Goal: Task Accomplishment & Management: Use online tool/utility

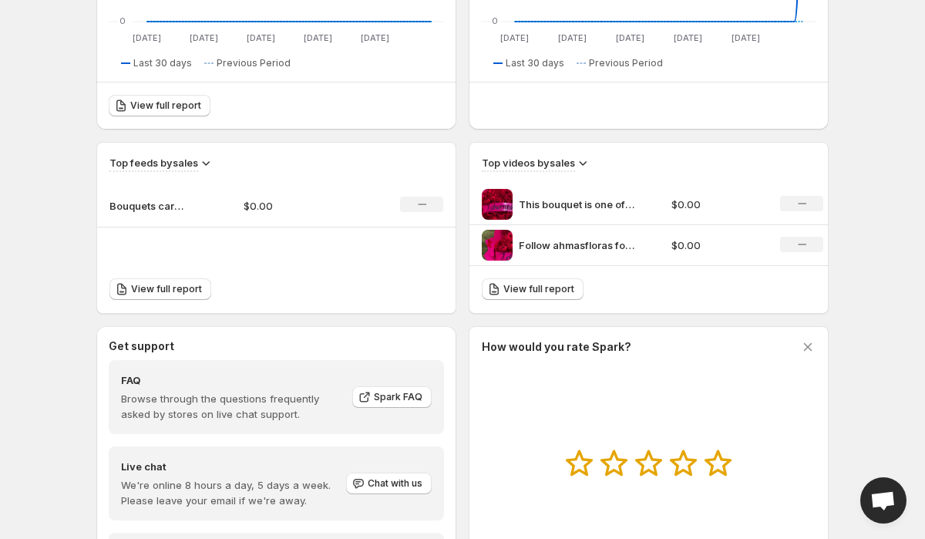
scroll to position [336, 0]
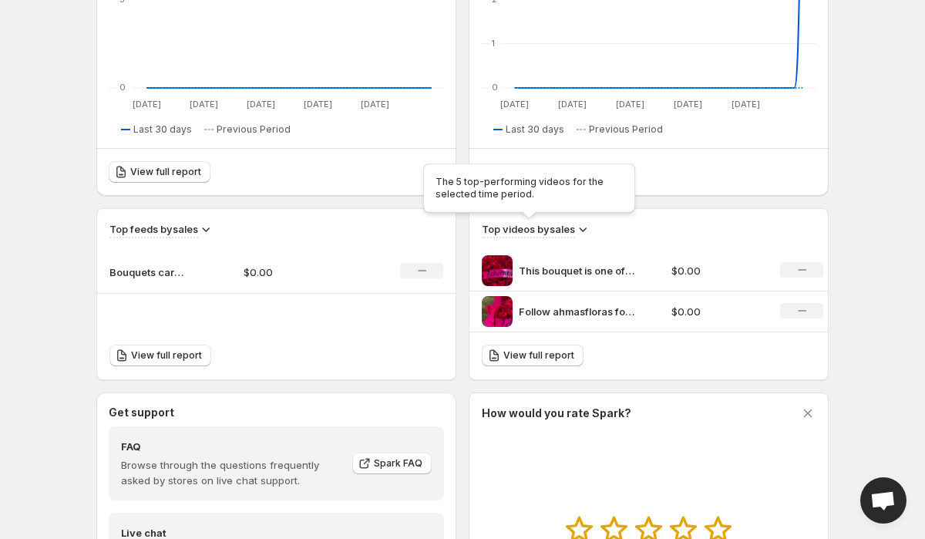
click at [550, 230] on h3 "Top videos by sales" at bounding box center [528, 228] width 93 height 15
click at [578, 230] on icon at bounding box center [582, 228] width 15 height 15
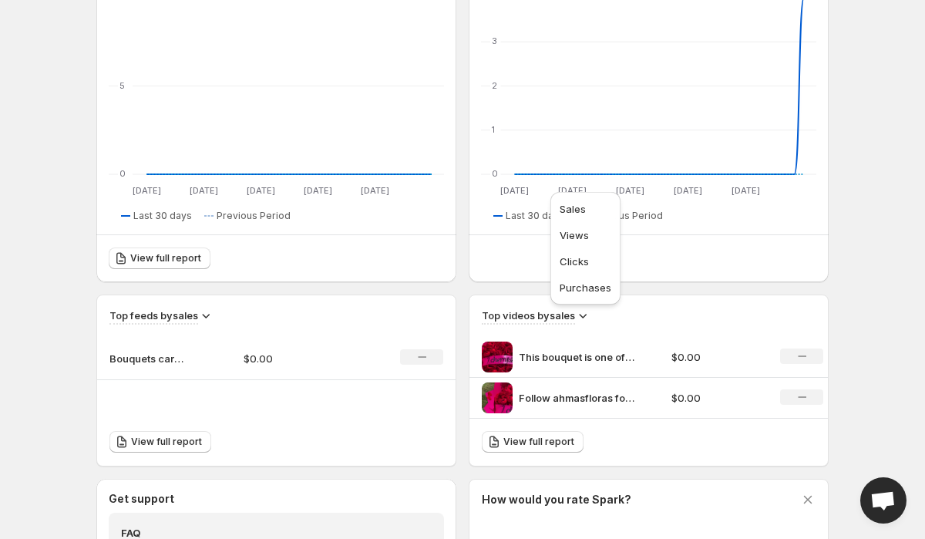
scroll to position [0, 0]
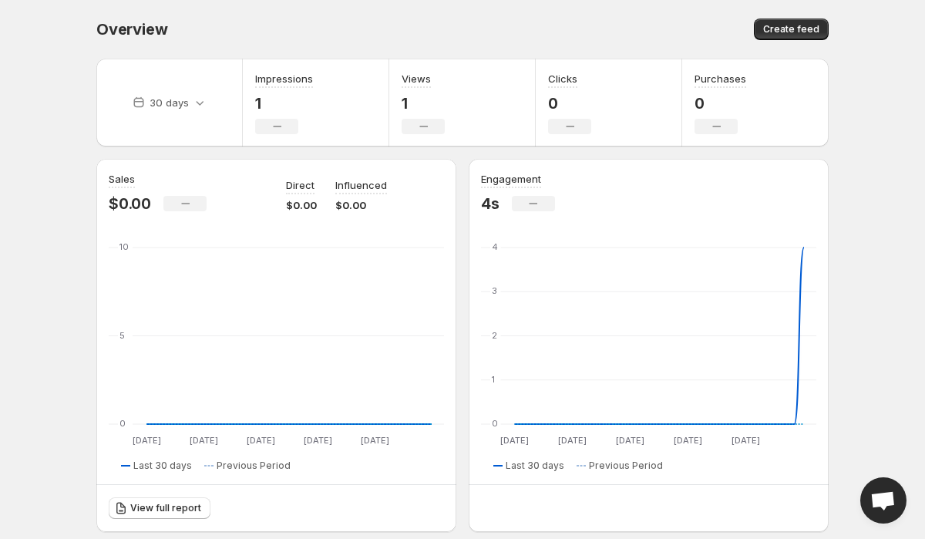
click at [679, 38] on div "Create feed" at bounding box center [647, 29] width 361 height 22
click at [766, 36] on button "Create feed" at bounding box center [791, 29] width 75 height 22
click at [774, 34] on span "Create feed" at bounding box center [791, 29] width 56 height 12
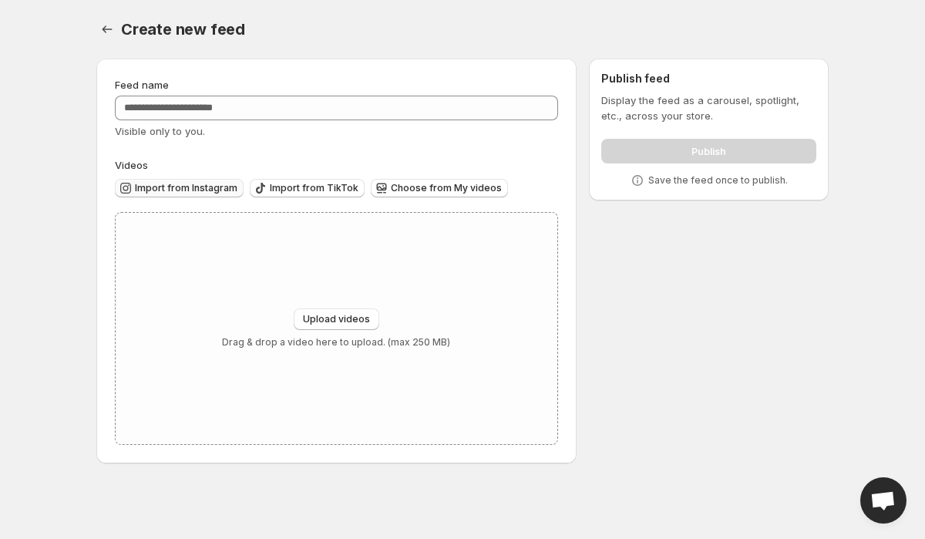
click at [211, 190] on span "Import from Instagram" at bounding box center [186, 188] width 102 height 12
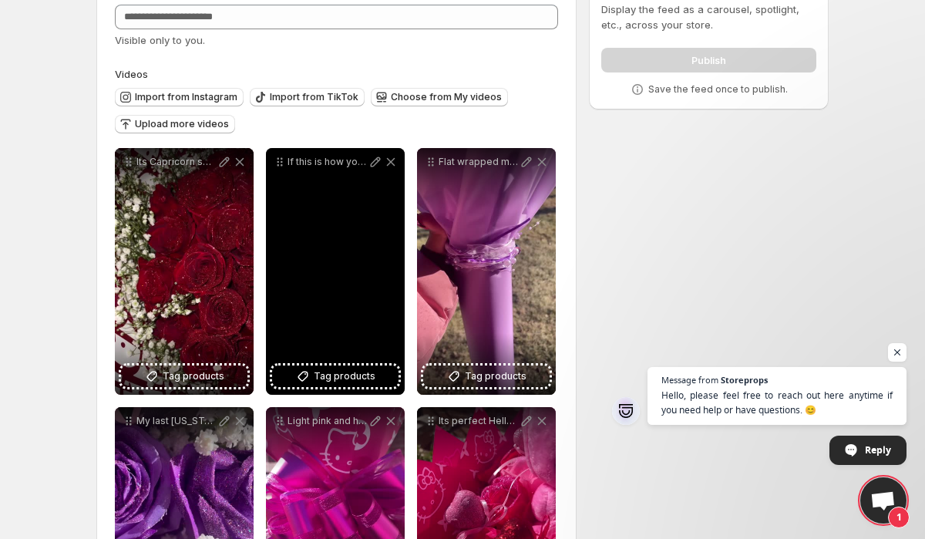
scroll to position [108, 0]
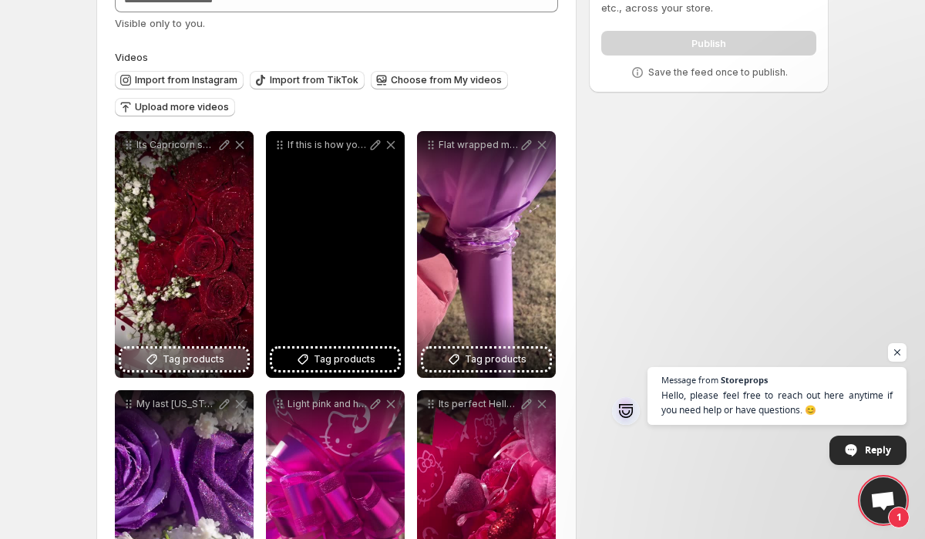
click at [206, 357] on span "Tag products" at bounding box center [194, 358] width 62 height 15
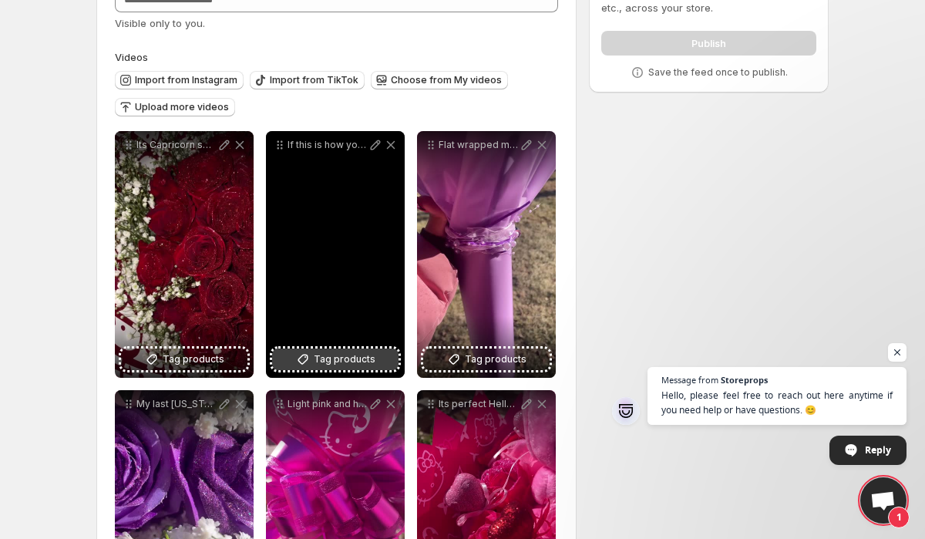
click at [368, 353] on span "Tag products" at bounding box center [345, 358] width 62 height 15
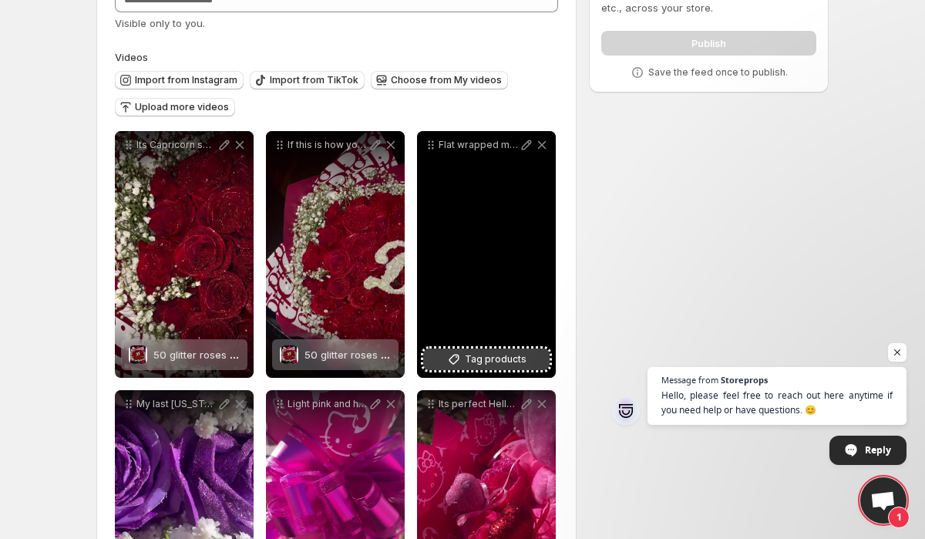
click at [469, 354] on span "Tag products" at bounding box center [496, 358] width 62 height 15
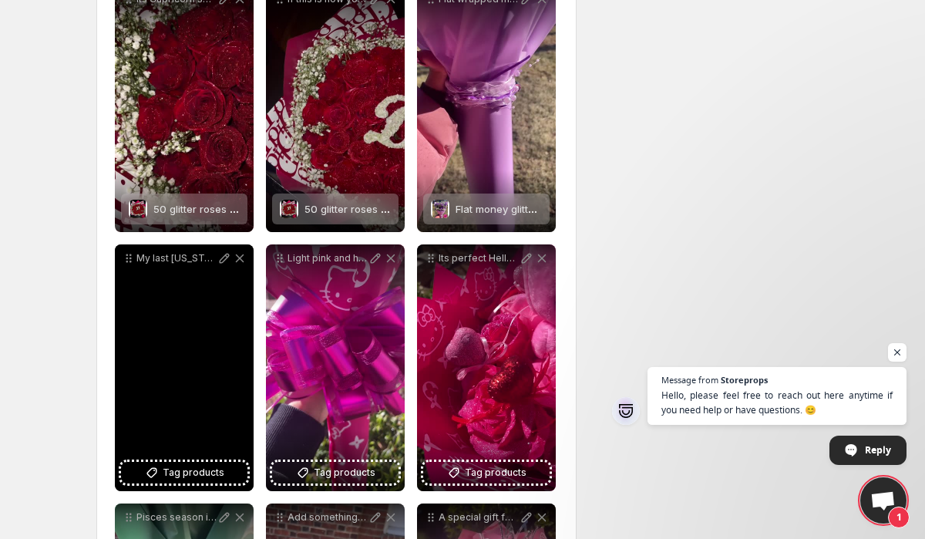
scroll to position [283, 0]
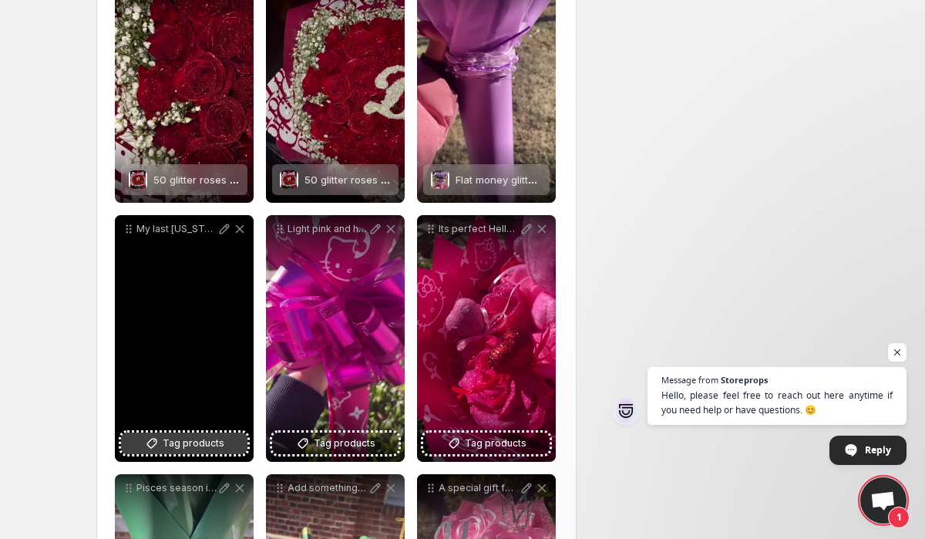
click at [157, 438] on icon at bounding box center [151, 442] width 15 height 15
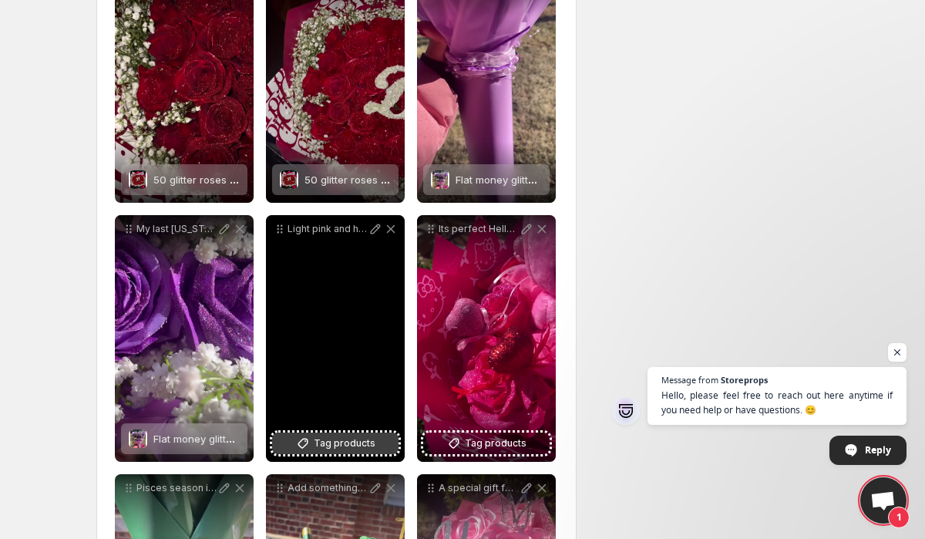
click at [316, 445] on span "Tag products" at bounding box center [345, 442] width 62 height 15
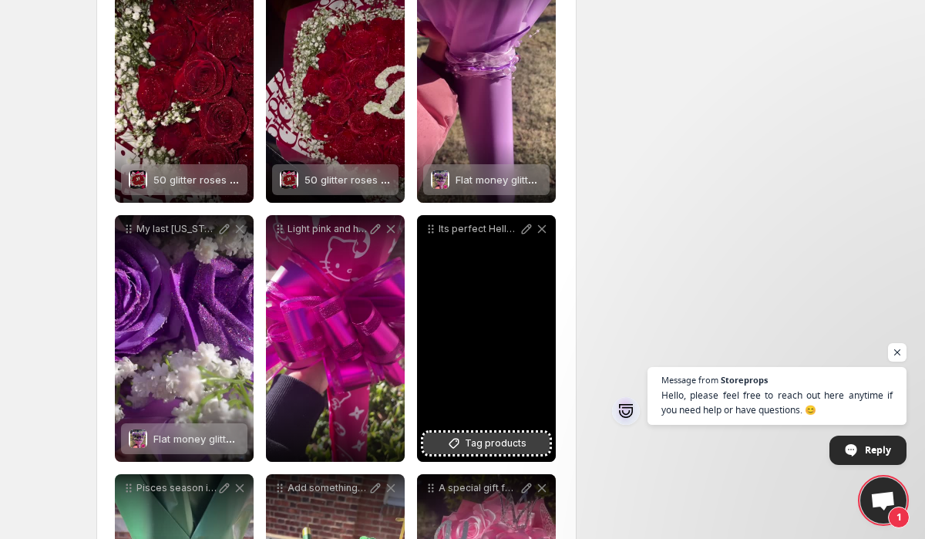
click at [475, 438] on span "Tag products" at bounding box center [496, 442] width 62 height 15
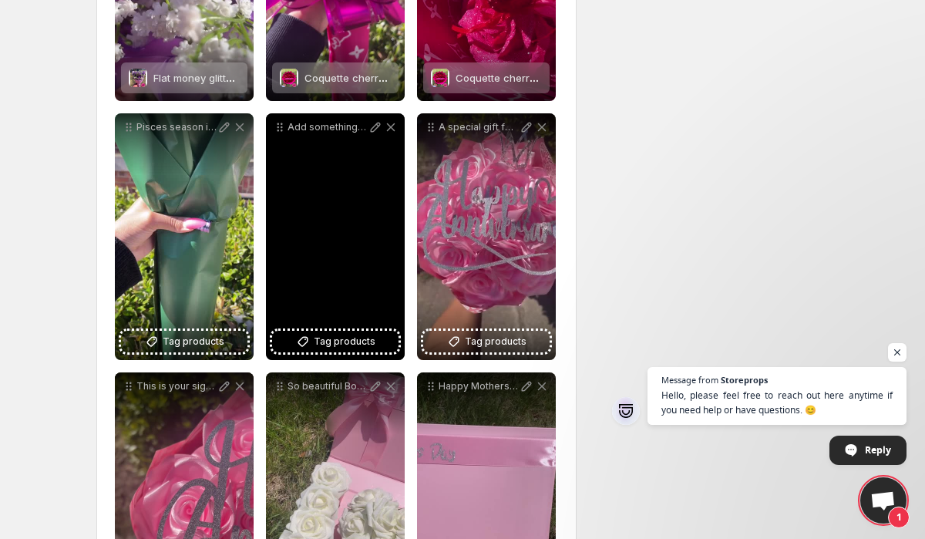
scroll to position [647, 0]
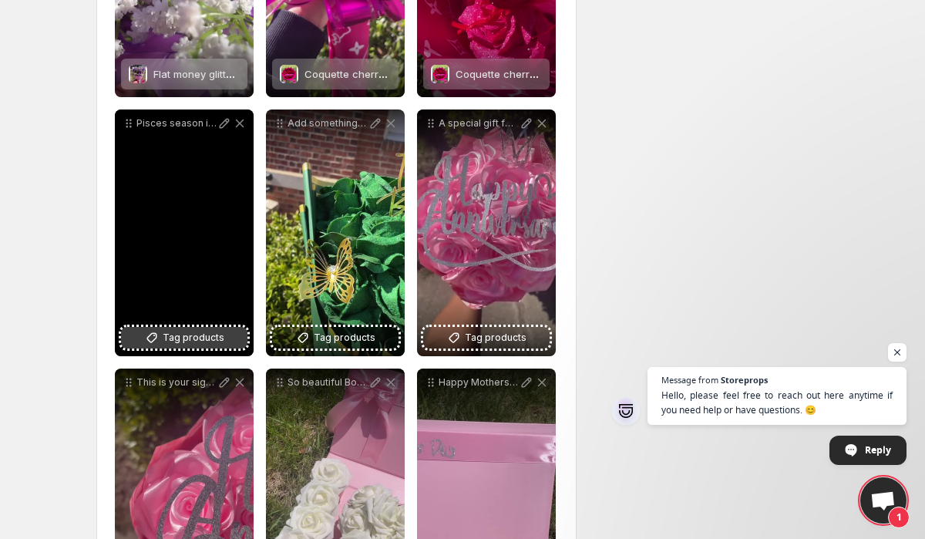
click at [193, 341] on span "Tag products" at bounding box center [194, 337] width 62 height 15
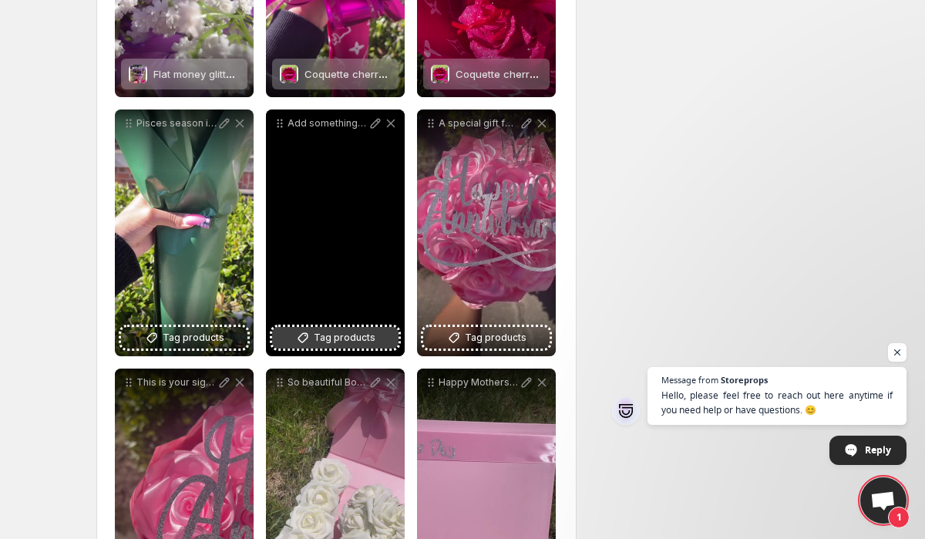
click at [354, 334] on span "Tag products" at bounding box center [345, 337] width 62 height 15
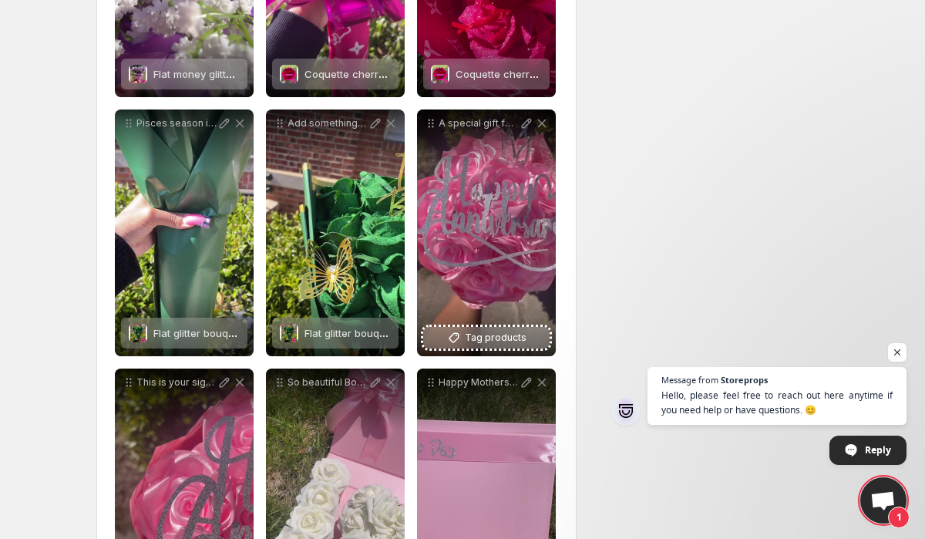
click at [523, 339] on span "Tag products" at bounding box center [496, 337] width 62 height 15
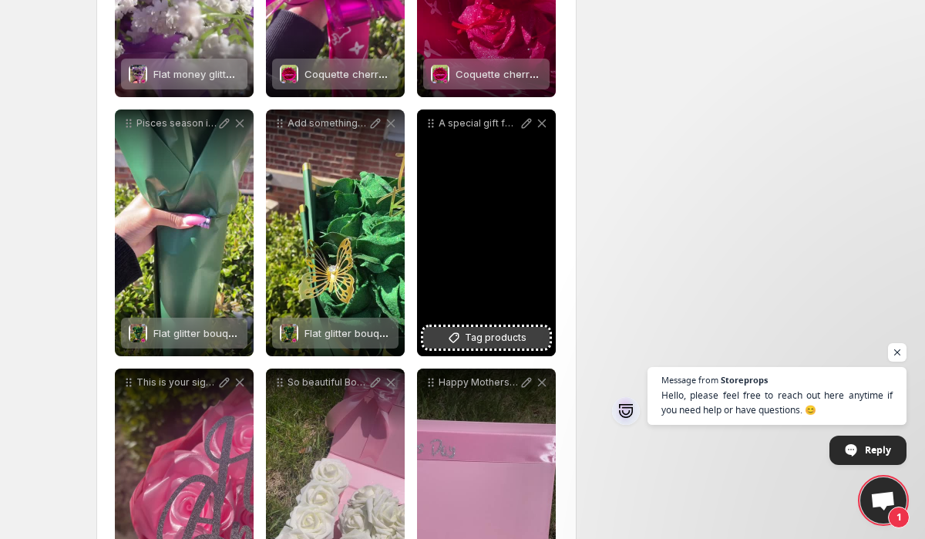
click at [472, 332] on span "Tag products" at bounding box center [496, 337] width 62 height 15
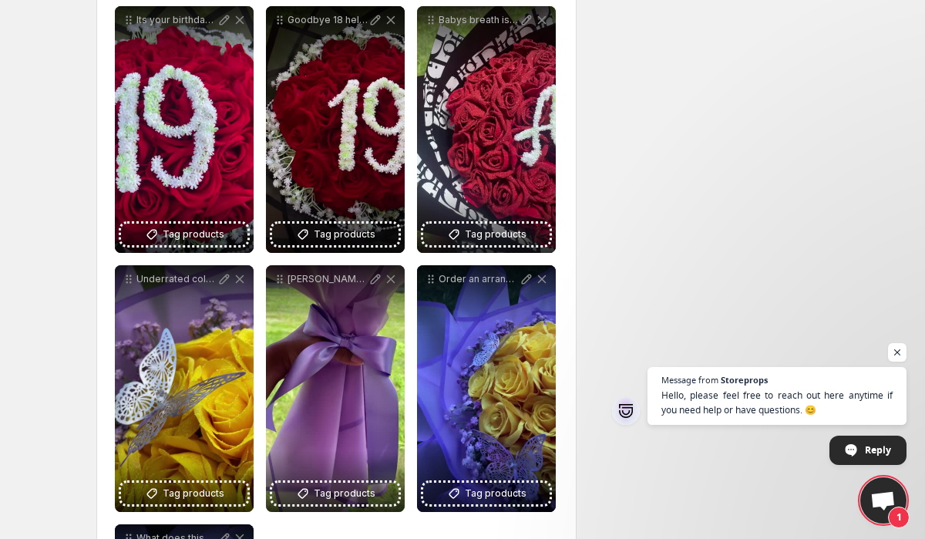
scroll to position [2065, 0]
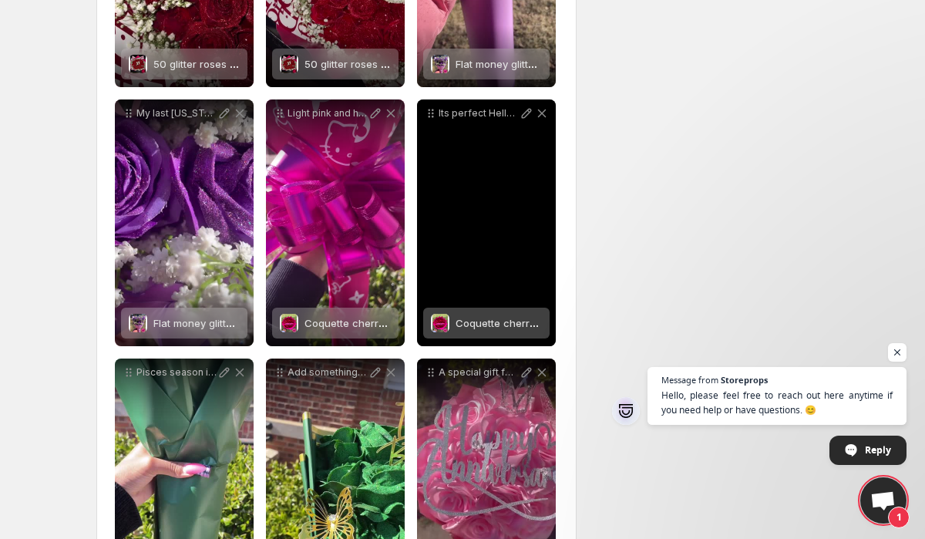
scroll to position [574, 0]
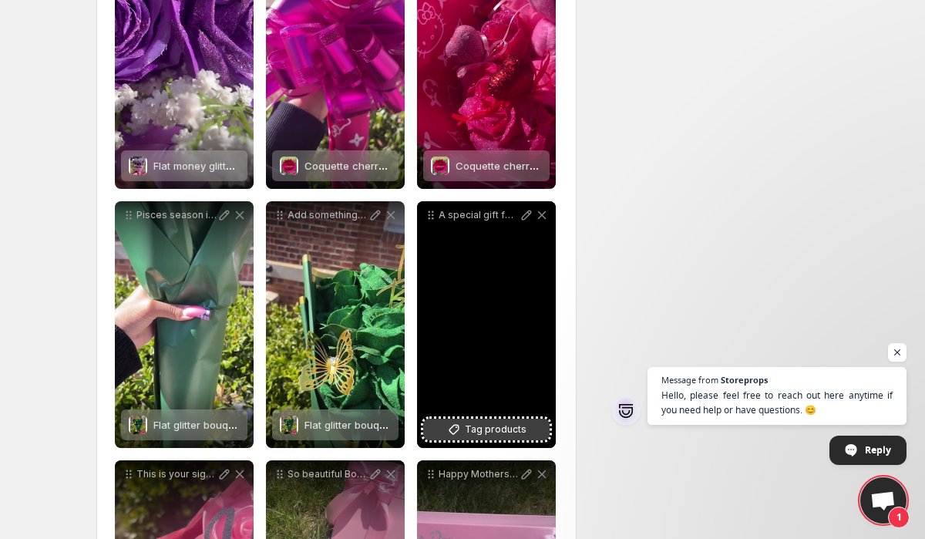
click at [466, 428] on span "Tag products" at bounding box center [496, 428] width 62 height 15
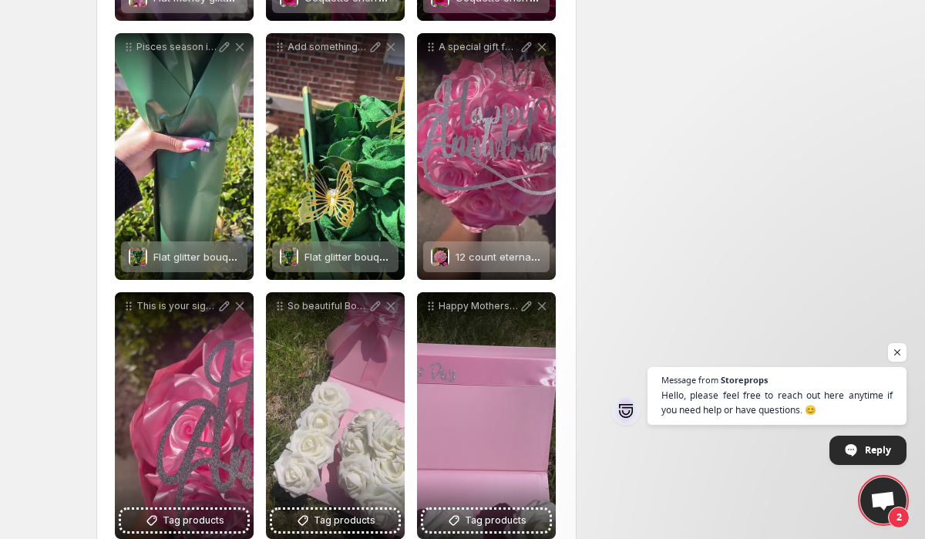
scroll to position [774, 0]
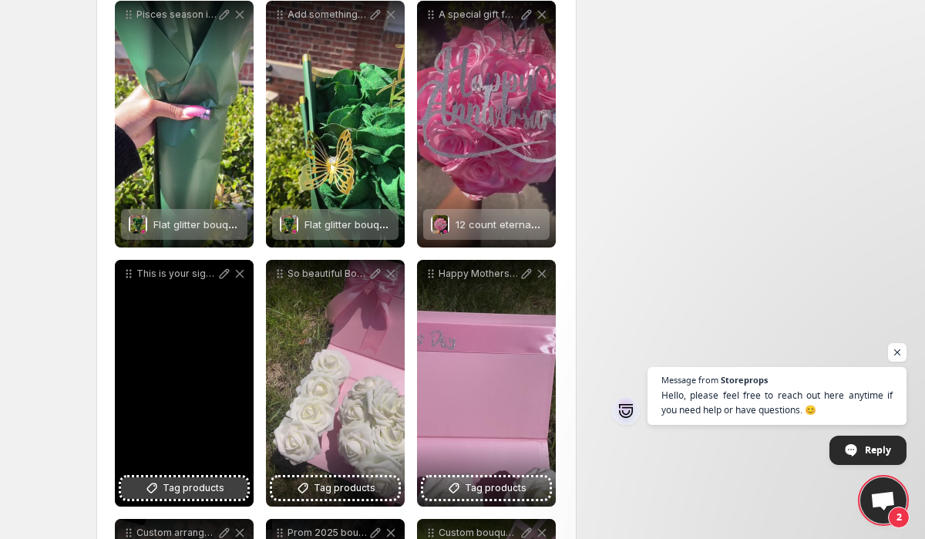
click at [199, 485] on span "Tag products" at bounding box center [194, 487] width 62 height 15
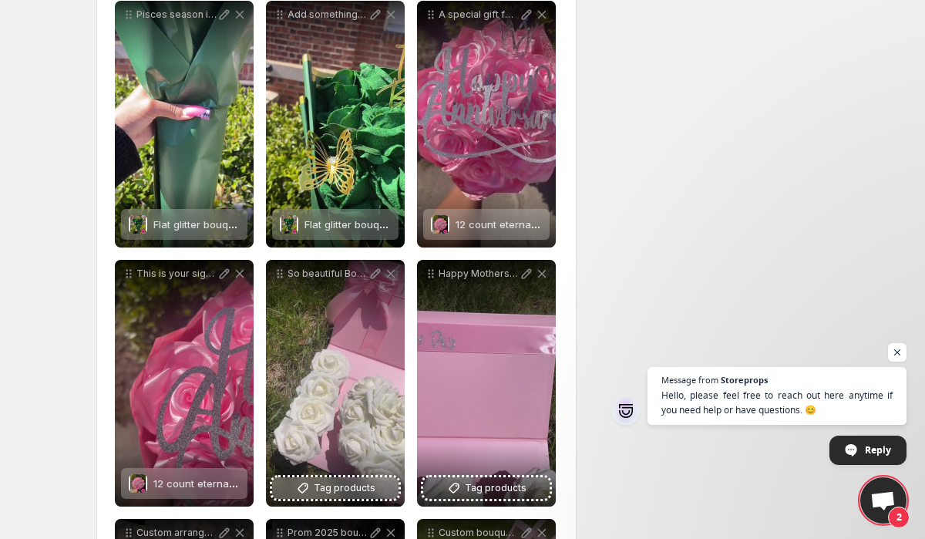
click at [347, 488] on span "Tag products" at bounding box center [345, 487] width 62 height 15
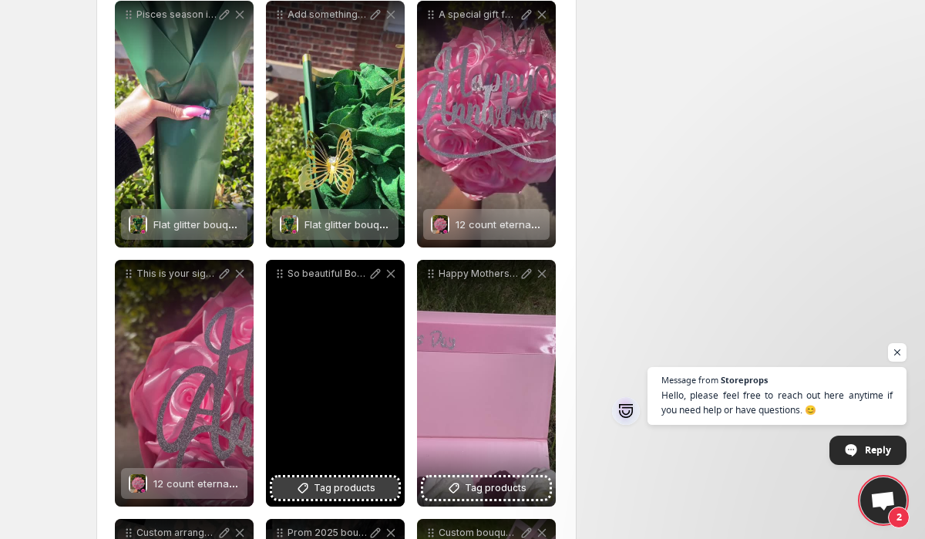
click at [337, 484] on span "Tag products" at bounding box center [345, 487] width 62 height 15
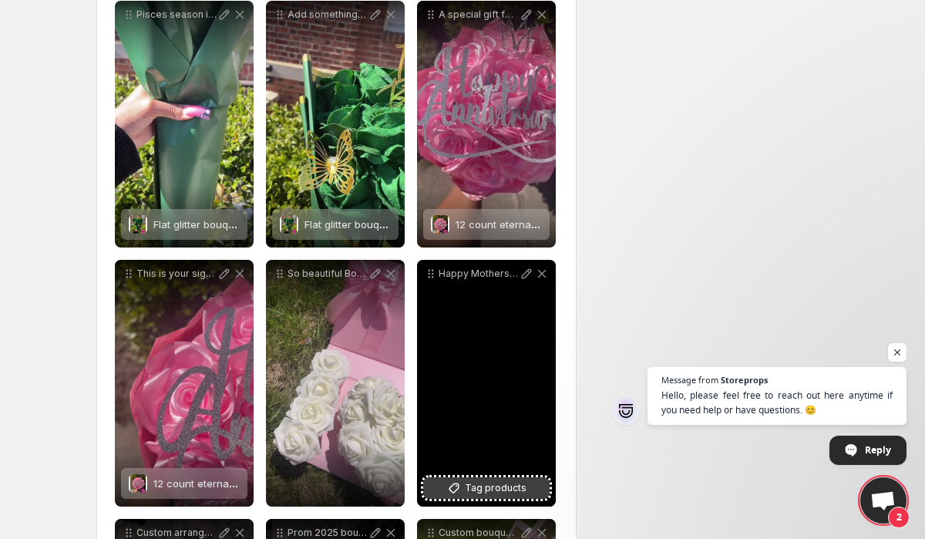
click at [487, 479] on button "Tag products" at bounding box center [486, 488] width 126 height 22
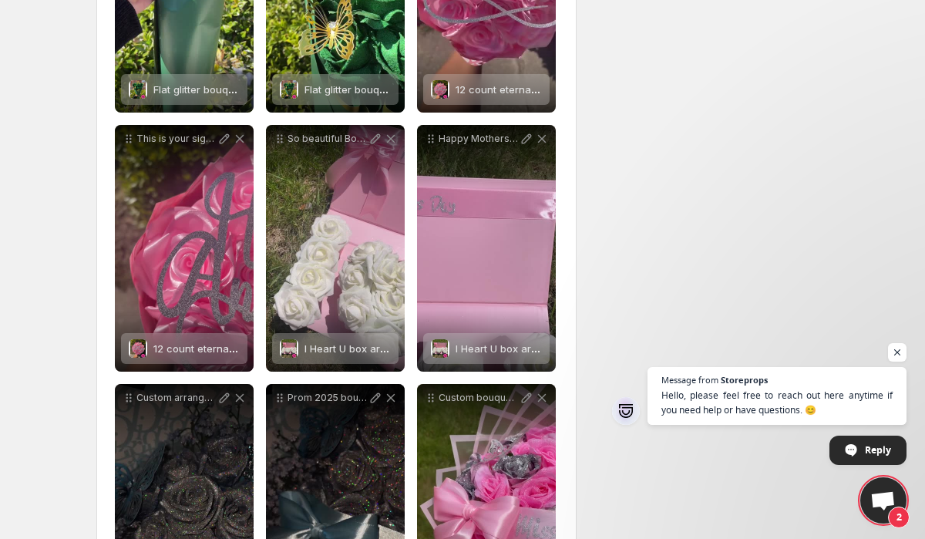
scroll to position [1084, 0]
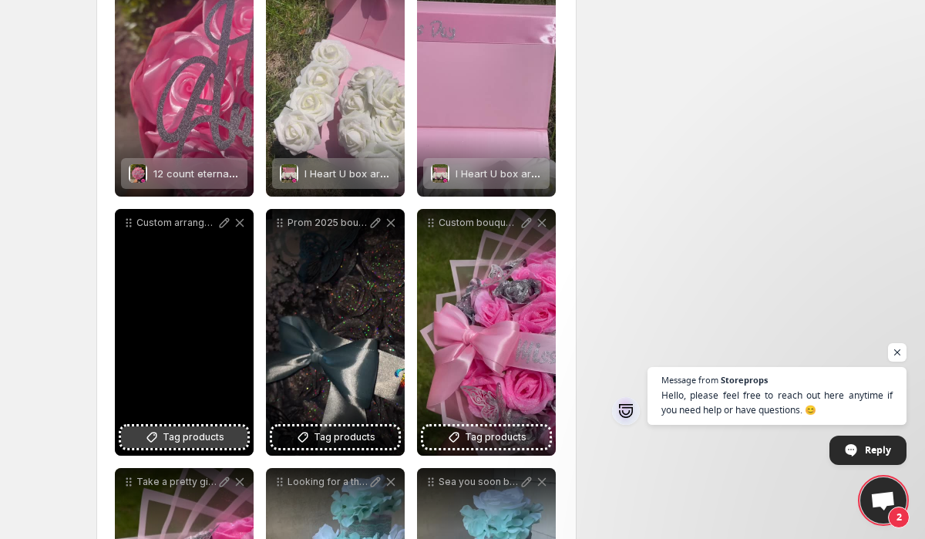
click at [180, 427] on button "Tag products" at bounding box center [184, 437] width 126 height 22
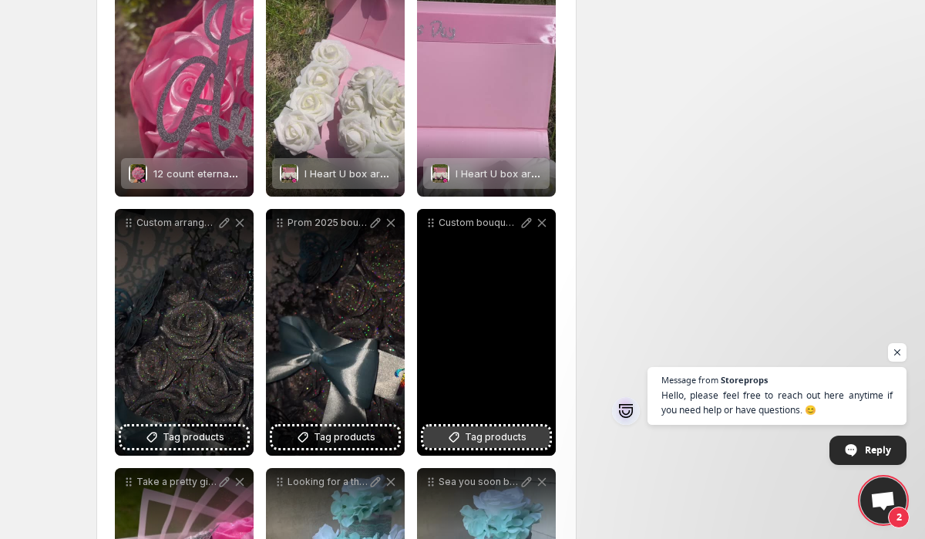
click at [481, 438] on span "Tag products" at bounding box center [496, 436] width 62 height 15
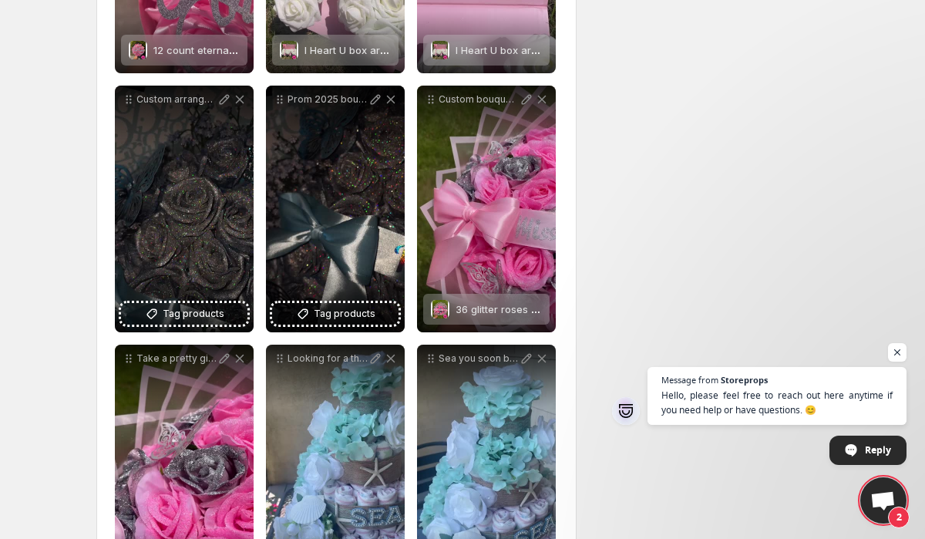
scroll to position [1270, 0]
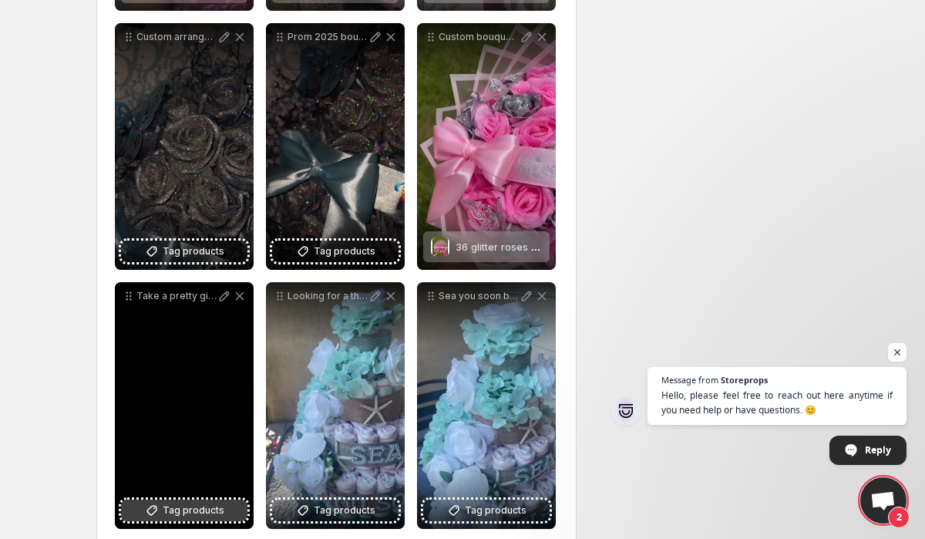
click at [156, 502] on button "Tag products" at bounding box center [184, 510] width 126 height 22
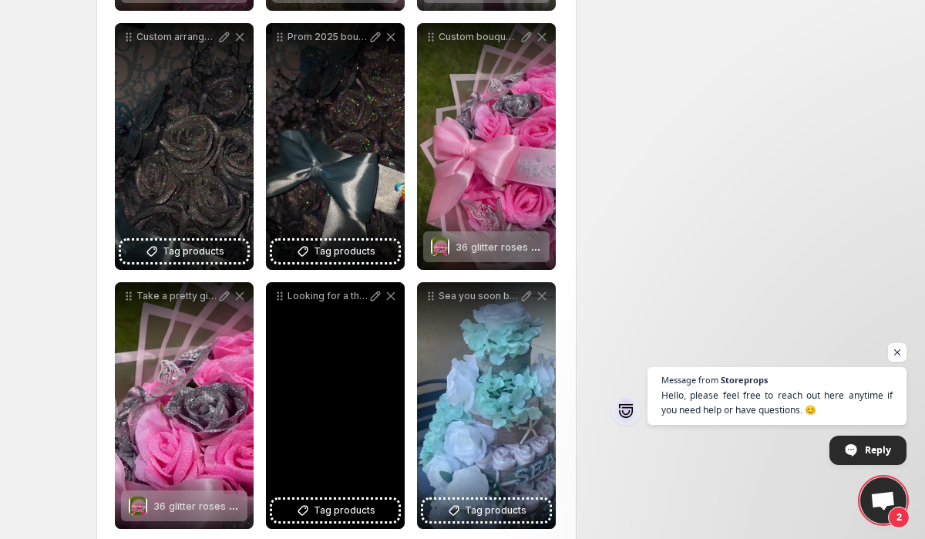
click at [349, 496] on div "Looking for a thoughtful and unique baby shower gift Diaper cakes bouquets bask…" at bounding box center [335, 405] width 139 height 247
click at [344, 505] on span "Tag products" at bounding box center [345, 509] width 62 height 15
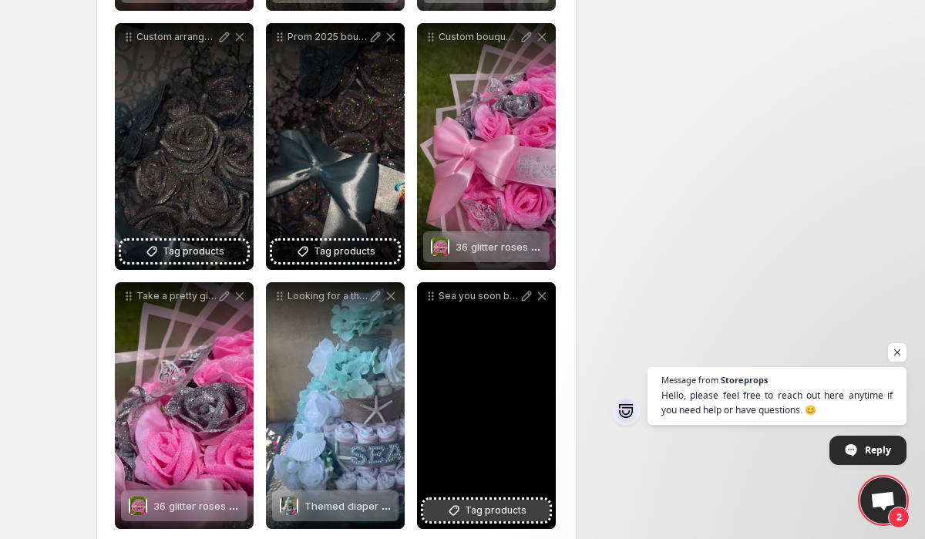
click at [464, 515] on button "Tag products" at bounding box center [486, 510] width 126 height 22
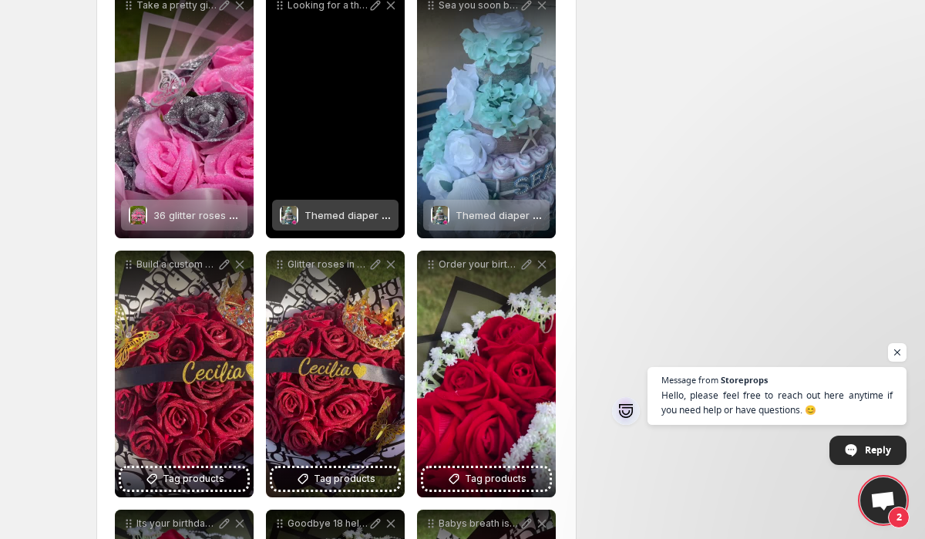
scroll to position [1683, 0]
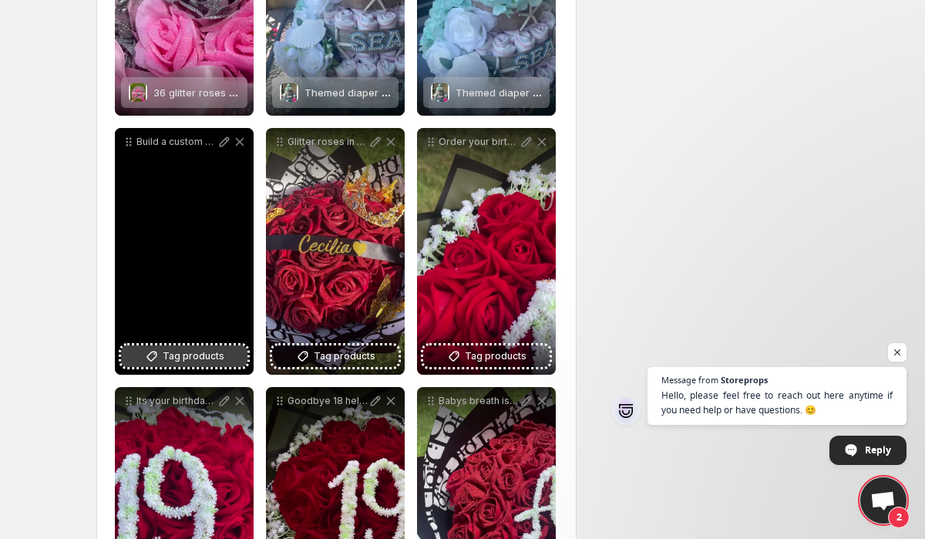
click at [196, 354] on span "Tag products" at bounding box center [194, 355] width 62 height 15
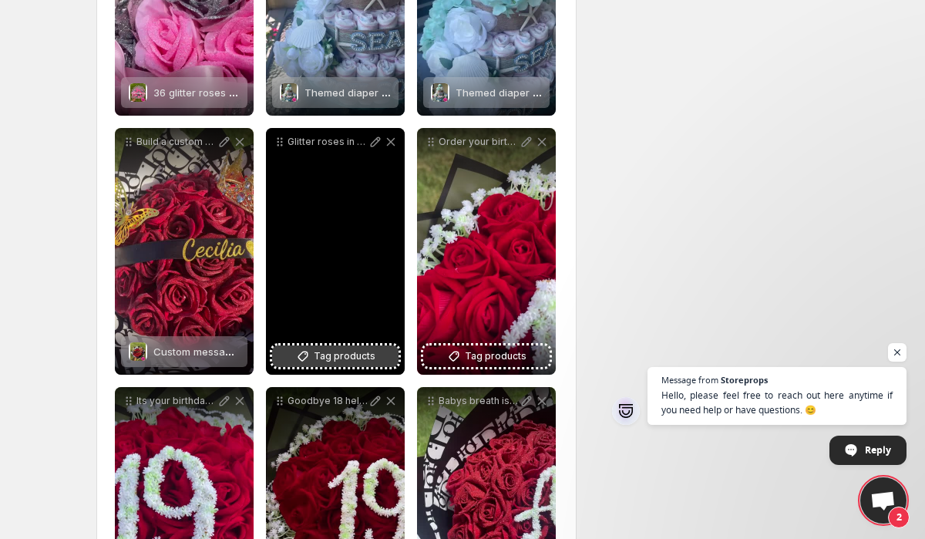
click at [323, 355] on span "Tag products" at bounding box center [345, 355] width 62 height 15
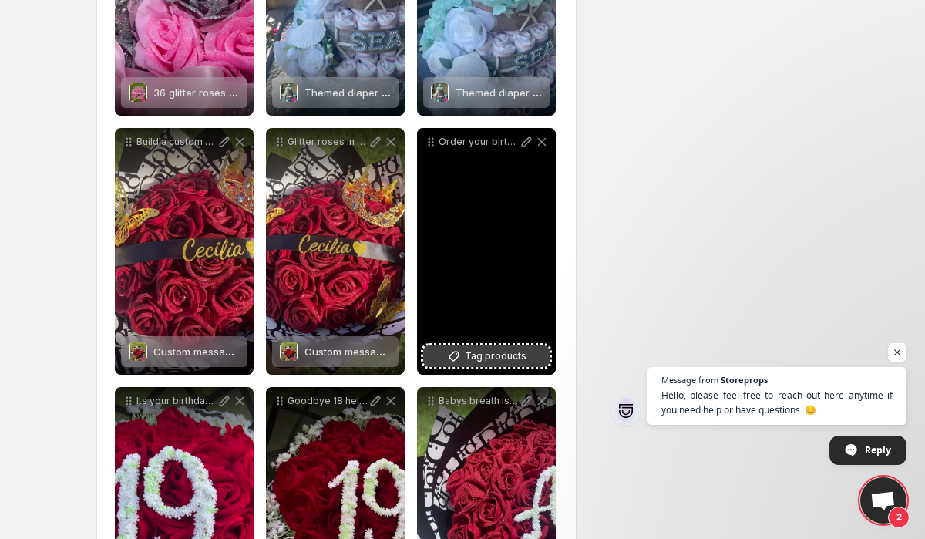
click at [520, 366] on button "Tag products" at bounding box center [486, 356] width 126 height 22
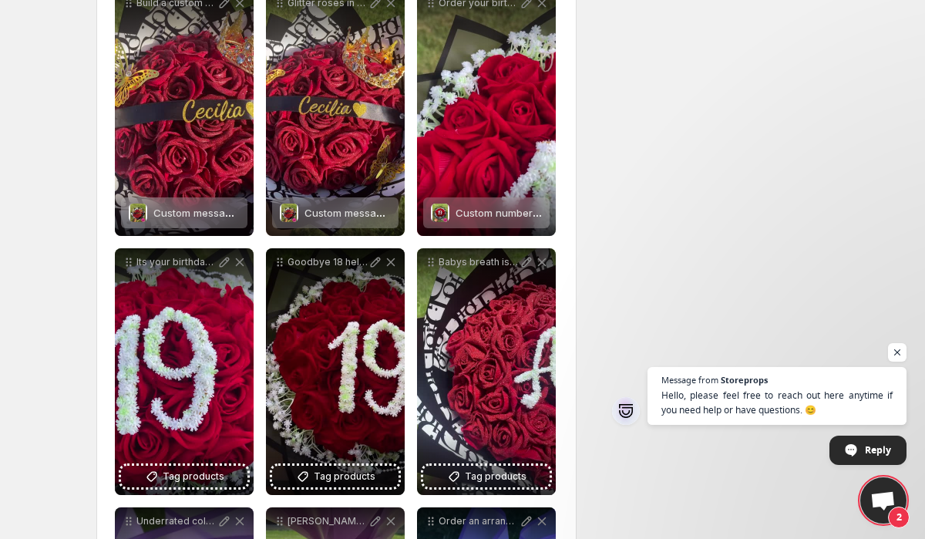
scroll to position [1848, 0]
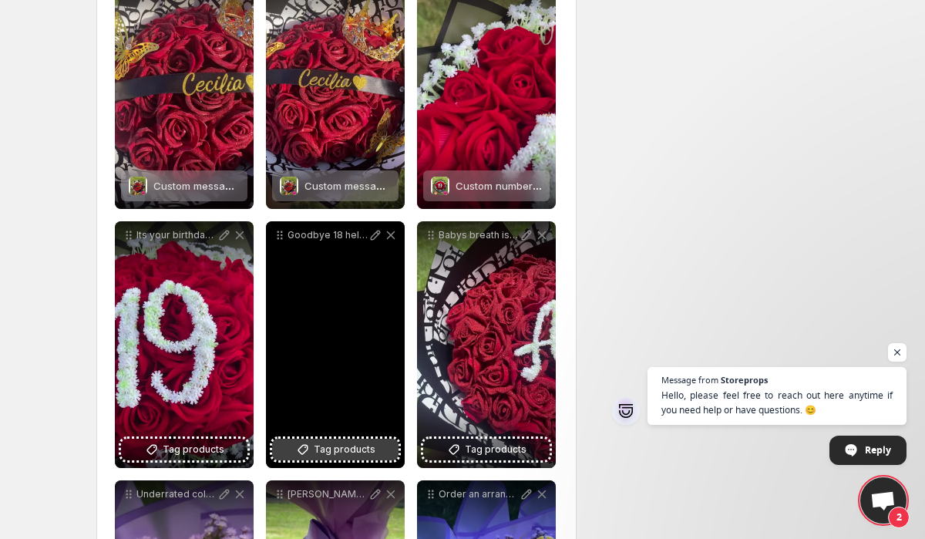
click at [310, 442] on icon at bounding box center [302, 448] width 15 height 15
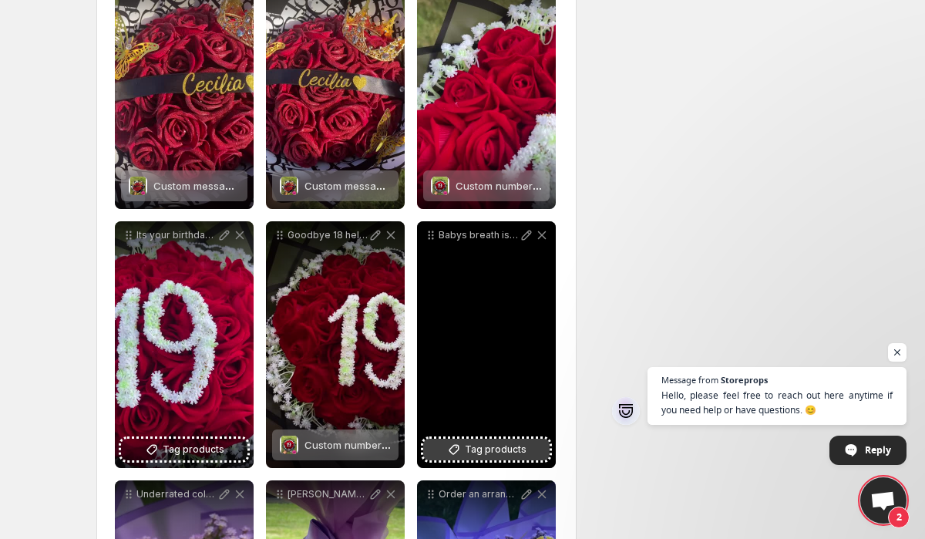
click at [492, 442] on span "Tag products" at bounding box center [496, 448] width 62 height 15
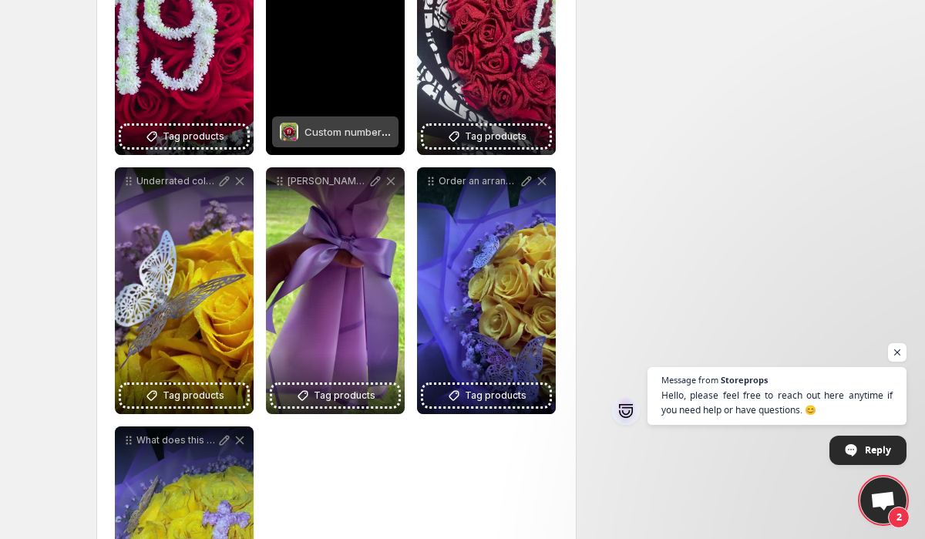
scroll to position [2261, 0]
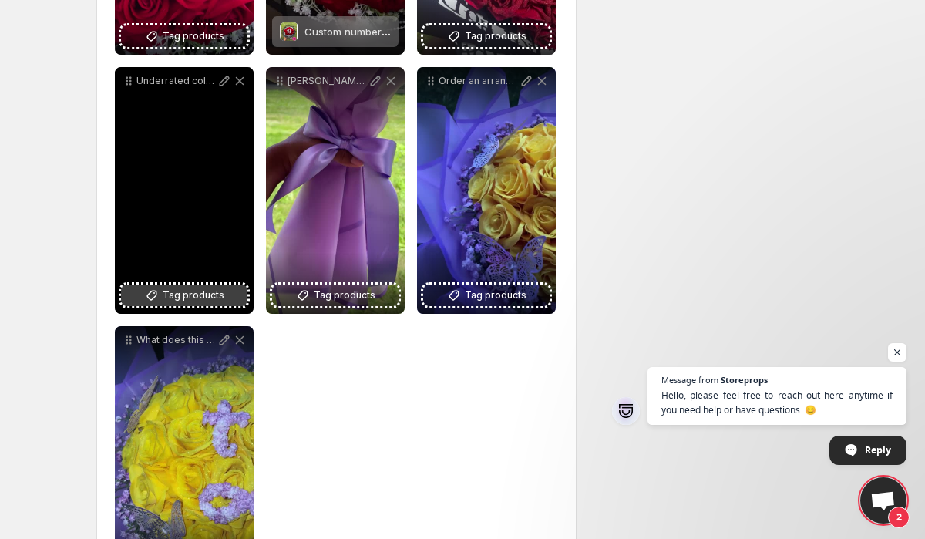
click at [165, 296] on span "Tag products" at bounding box center [194, 294] width 62 height 15
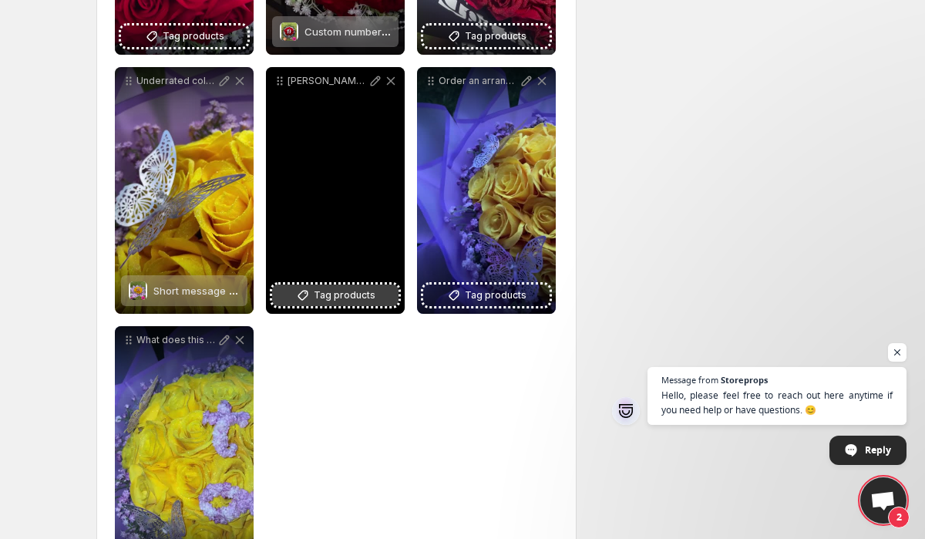
click at [331, 288] on span "Tag products" at bounding box center [345, 294] width 62 height 15
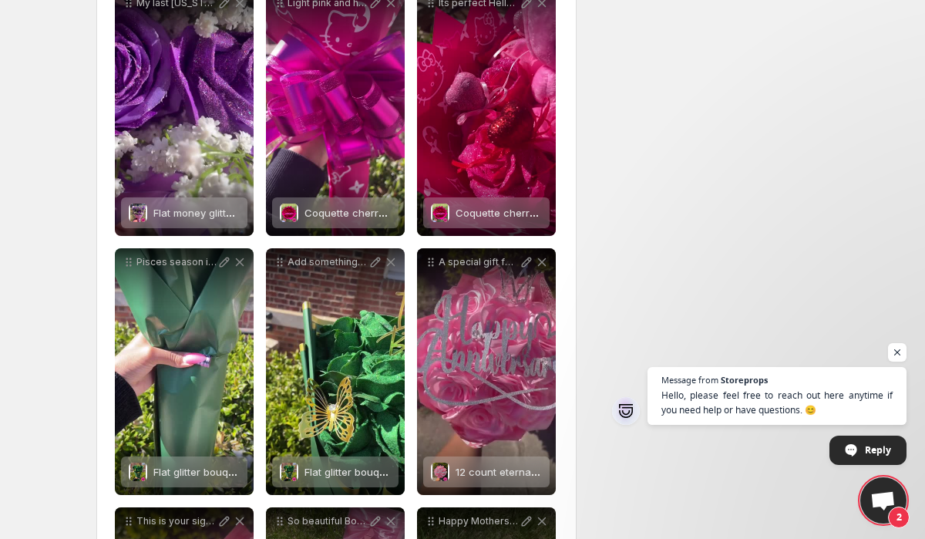
scroll to position [542, 0]
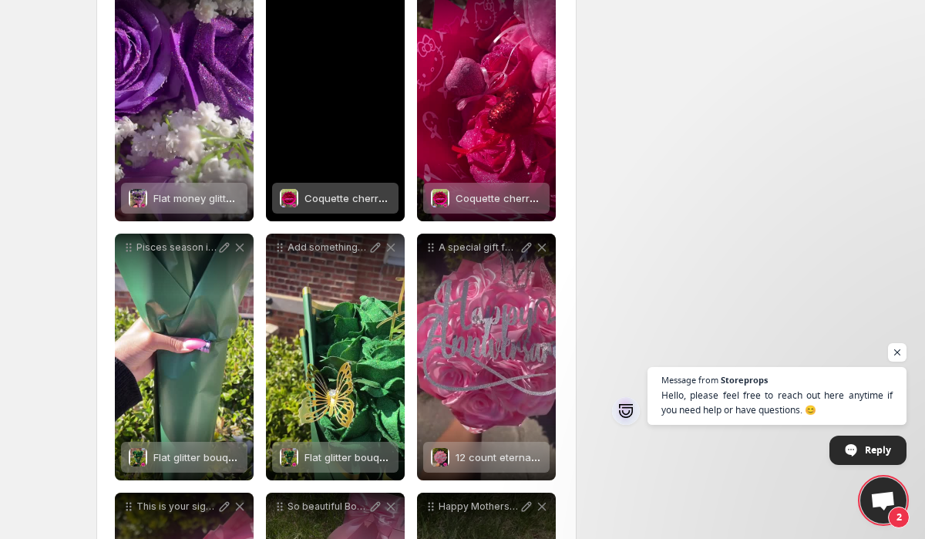
click at [328, 199] on span "Coquette cherry bouquet with cute message" at bounding box center [412, 198] width 217 height 12
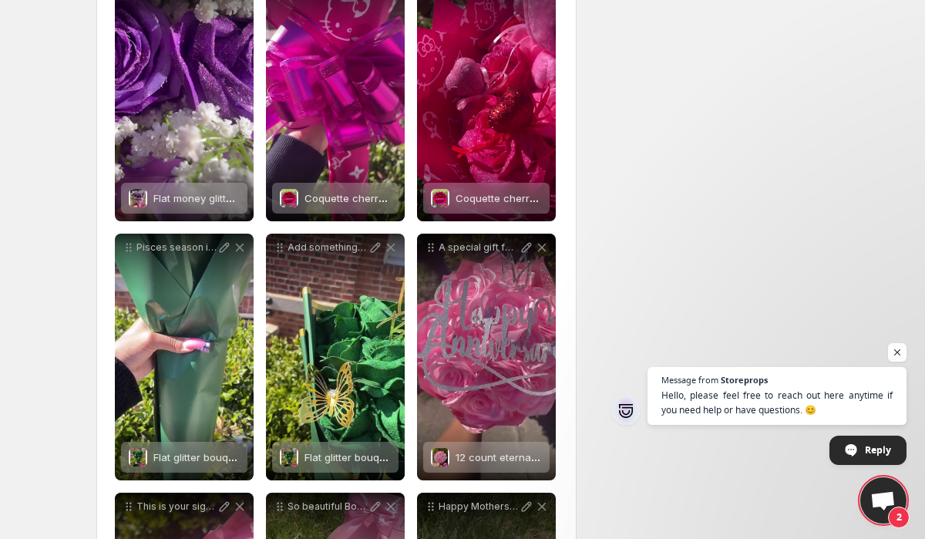
scroll to position [557, 0]
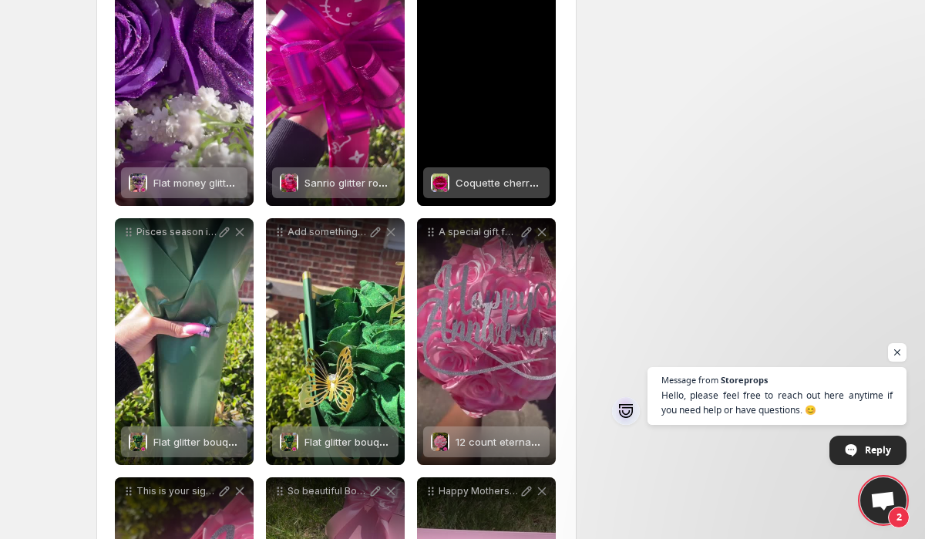
click at [458, 183] on span "Coquette cherry bouquet with cute message" at bounding box center [563, 182] width 217 height 12
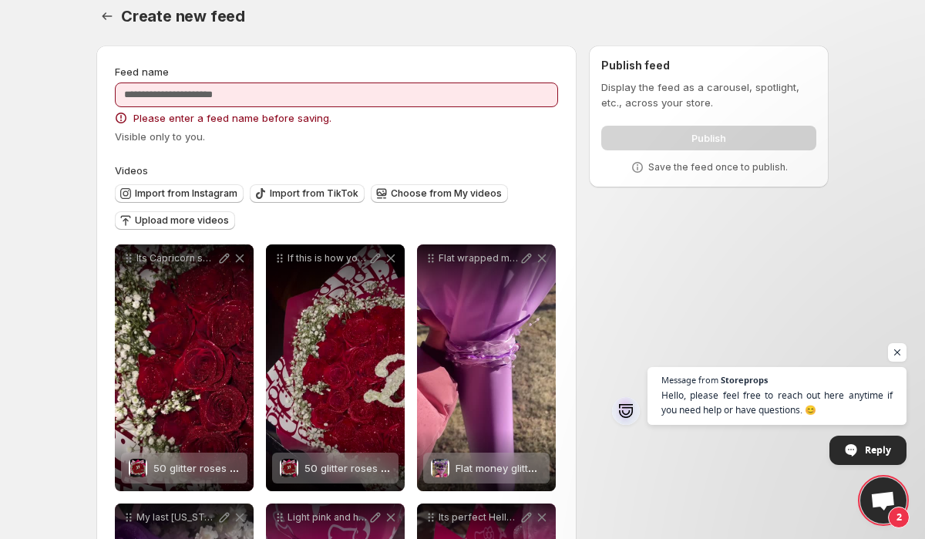
scroll to position [0, 0]
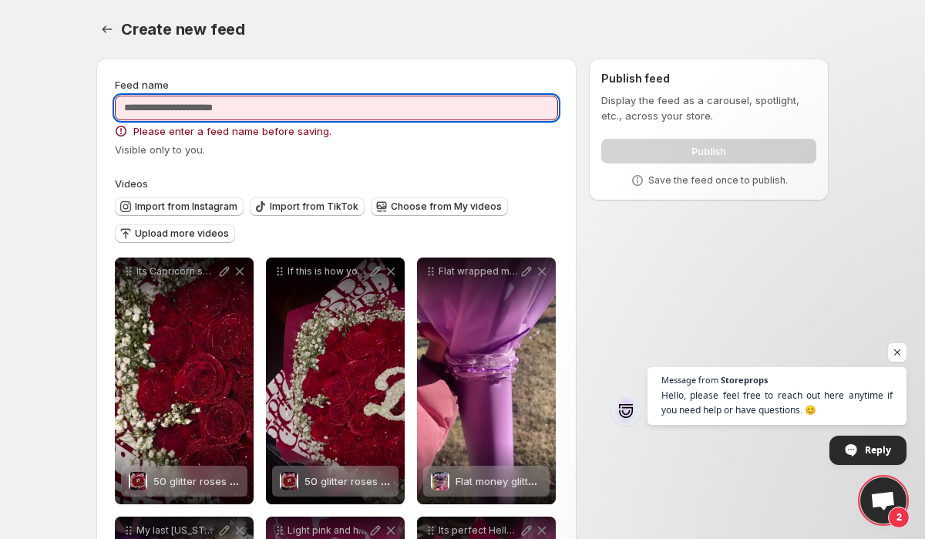
click at [264, 107] on input "Feed name" at bounding box center [336, 108] width 443 height 25
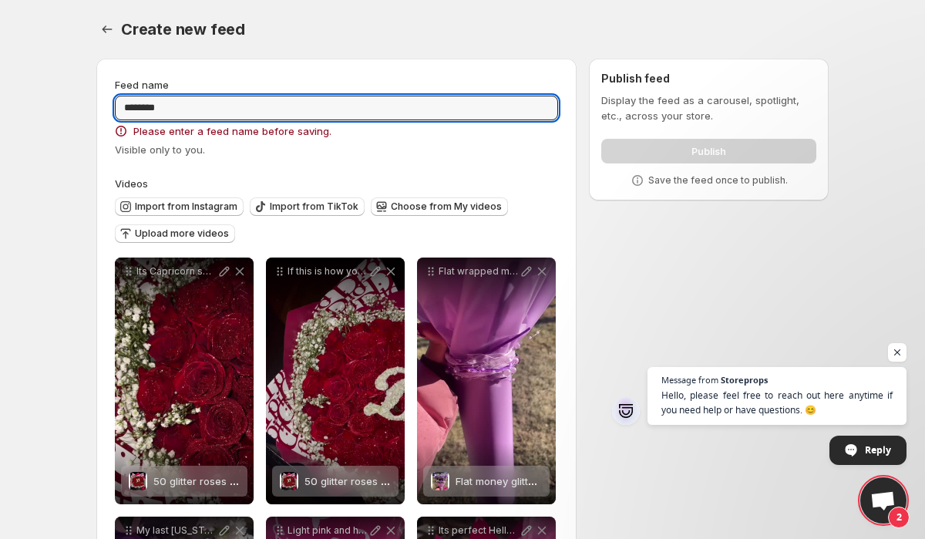
type input "********"
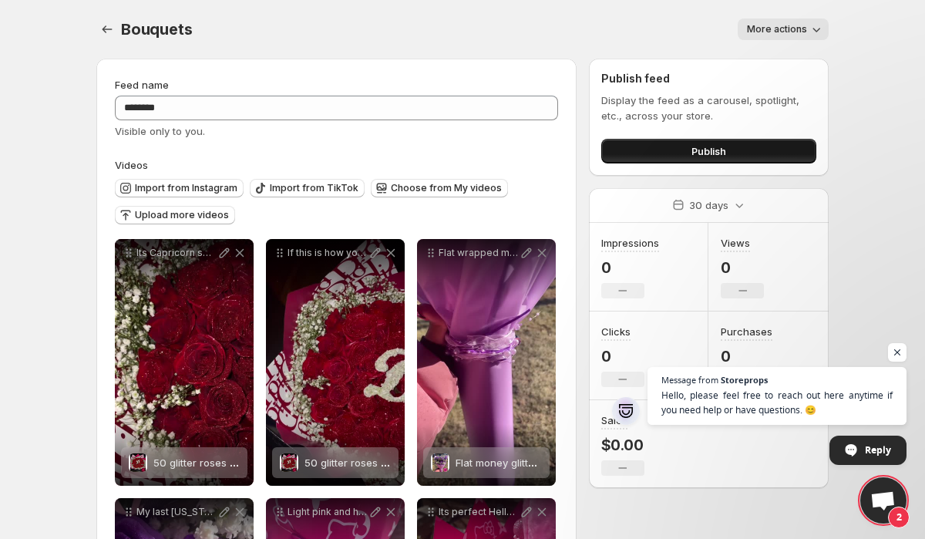
click at [673, 147] on button "Publish" at bounding box center [708, 151] width 215 height 25
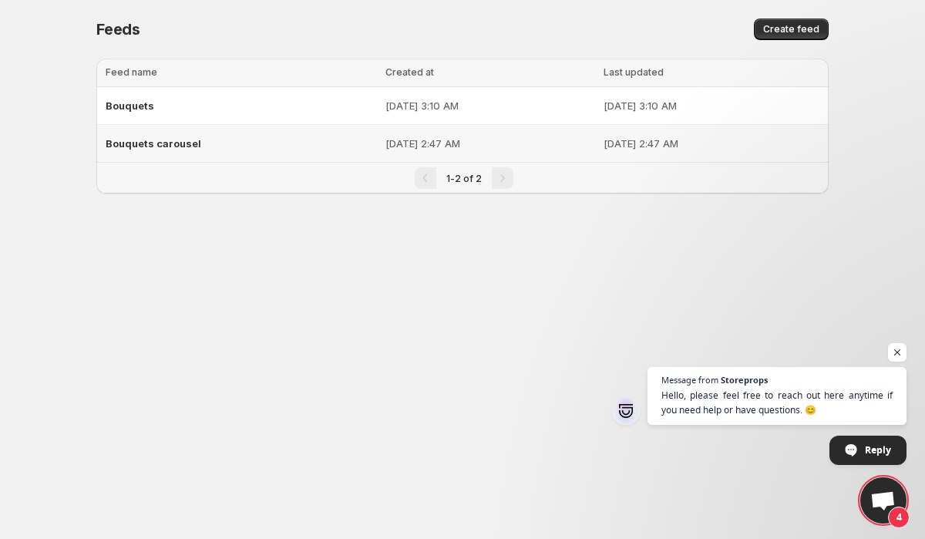
click at [507, 139] on p "[DATE] 2:47 AM" at bounding box center [489, 143] width 209 height 15
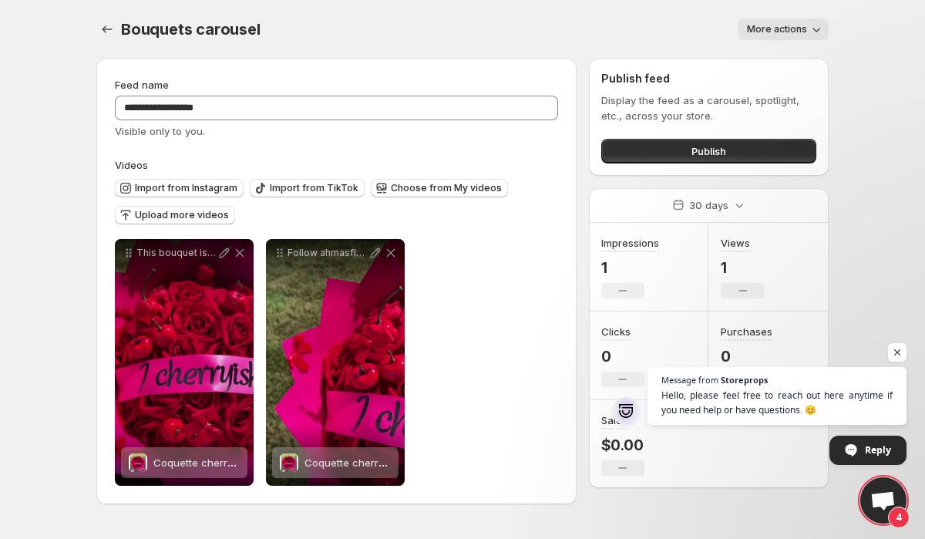
click at [779, 29] on span "More actions" at bounding box center [777, 29] width 60 height 12
click at [770, 54] on span "Delete" at bounding box center [764, 61] width 31 height 15
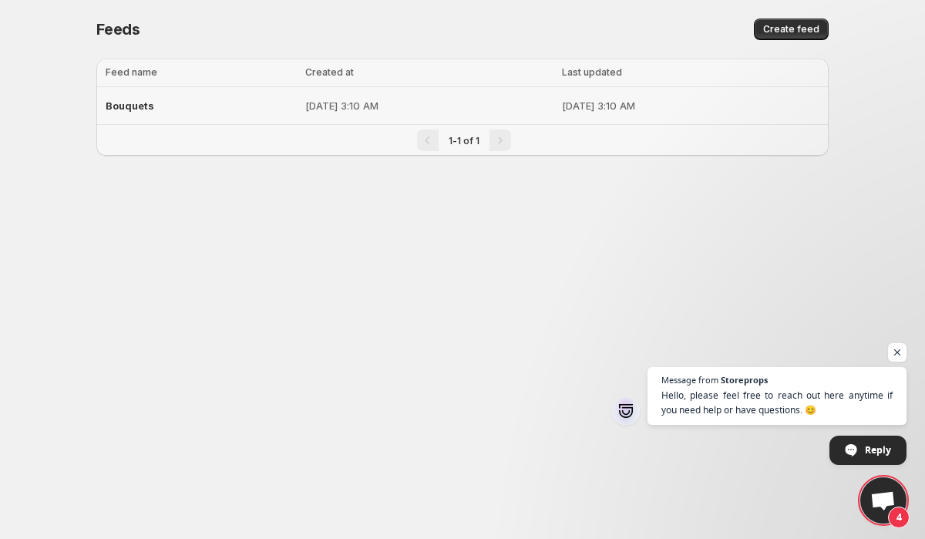
click at [227, 113] on div "Bouquets" at bounding box center [201, 106] width 190 height 28
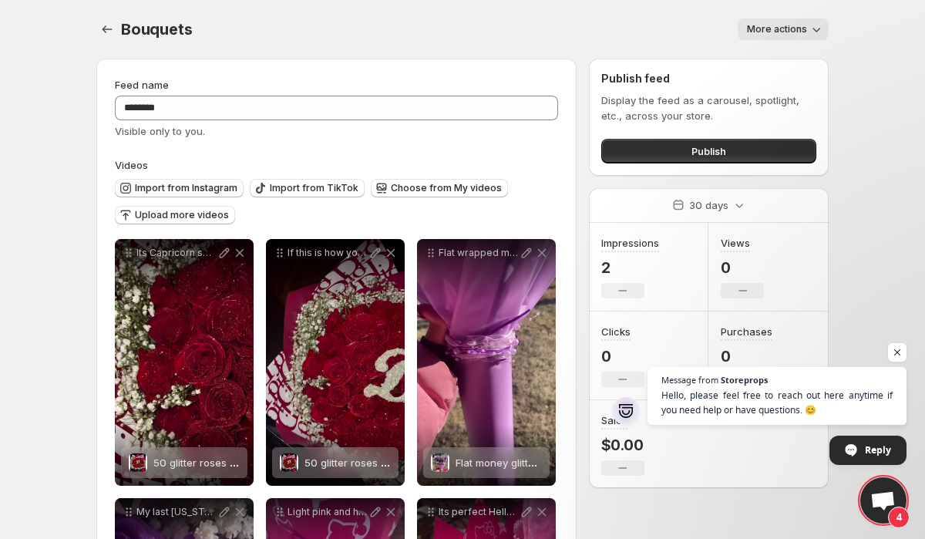
click at [200, 189] on span "Import from Instagram" at bounding box center [186, 188] width 102 height 12
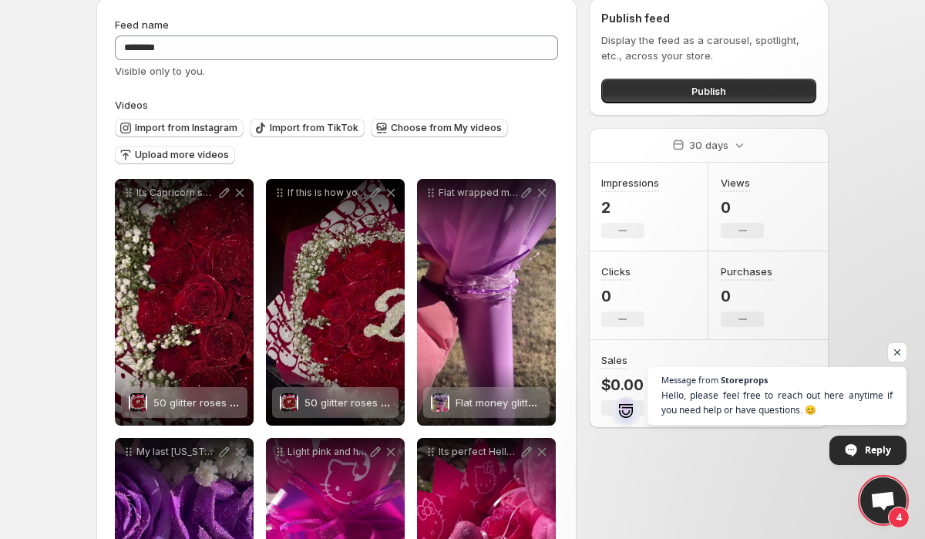
scroll to position [62, 0]
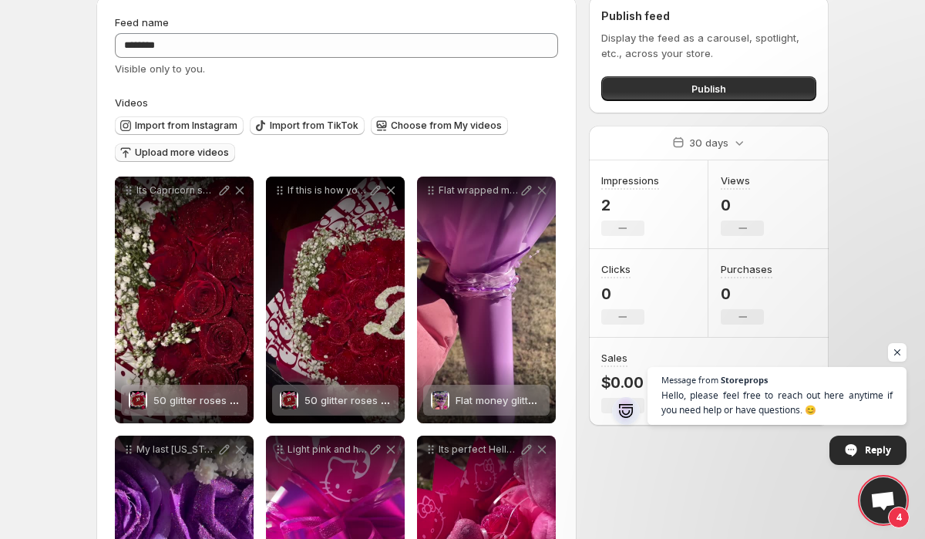
click at [213, 145] on button "Upload more videos" at bounding box center [175, 152] width 120 height 18
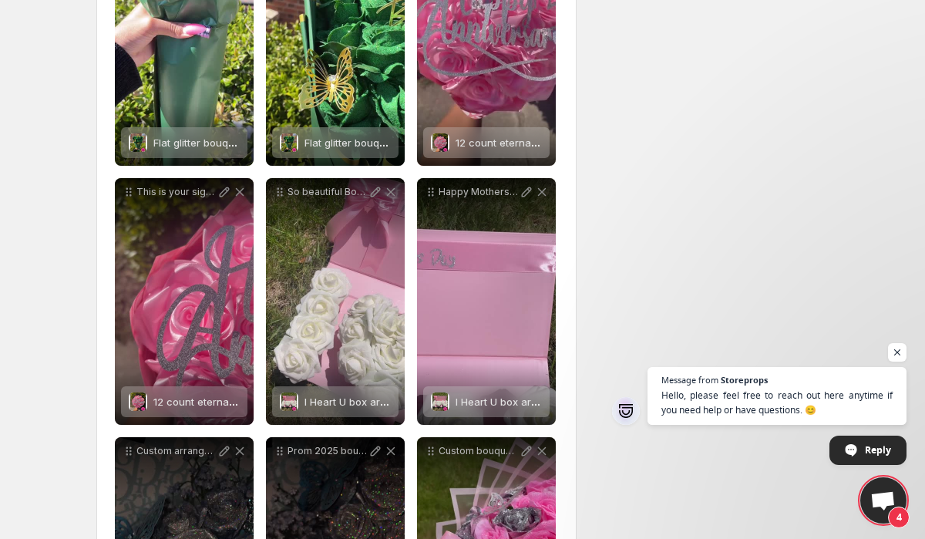
scroll to position [150, 0]
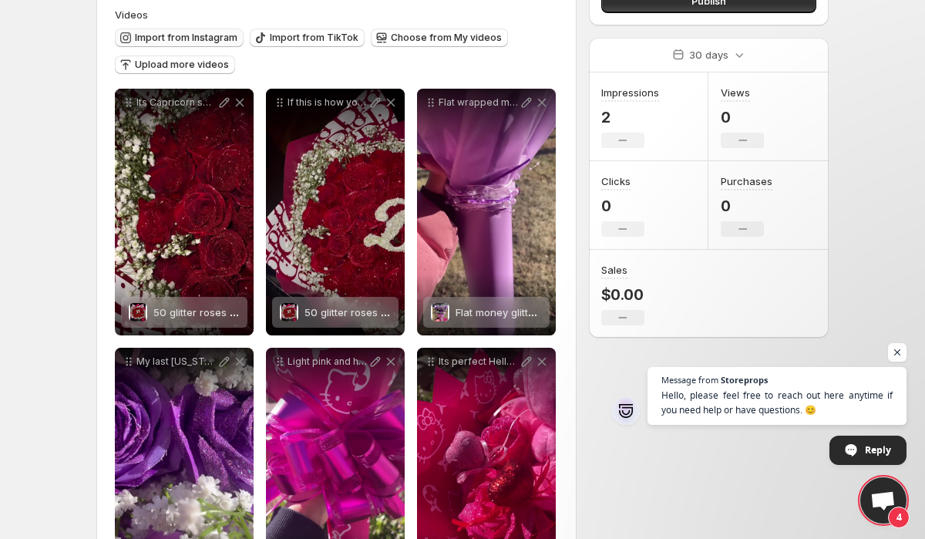
click at [185, 41] on span "Import from Instagram" at bounding box center [186, 38] width 102 height 12
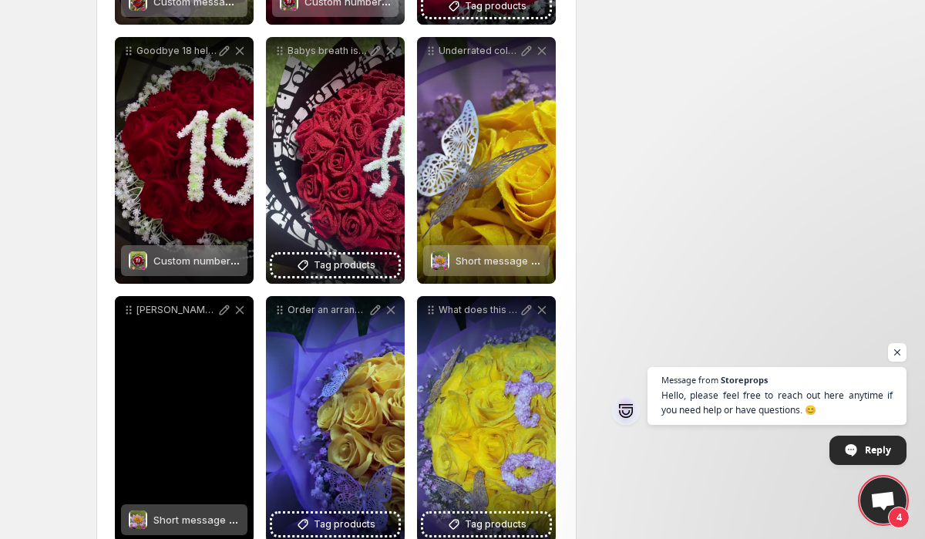
scroll to position [2312, 0]
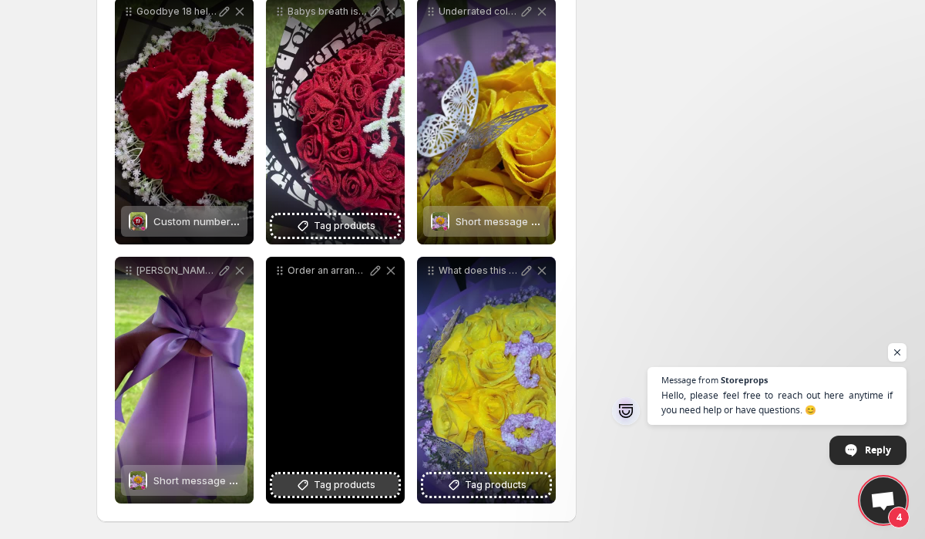
click at [313, 478] on button "Tag products" at bounding box center [335, 485] width 126 height 22
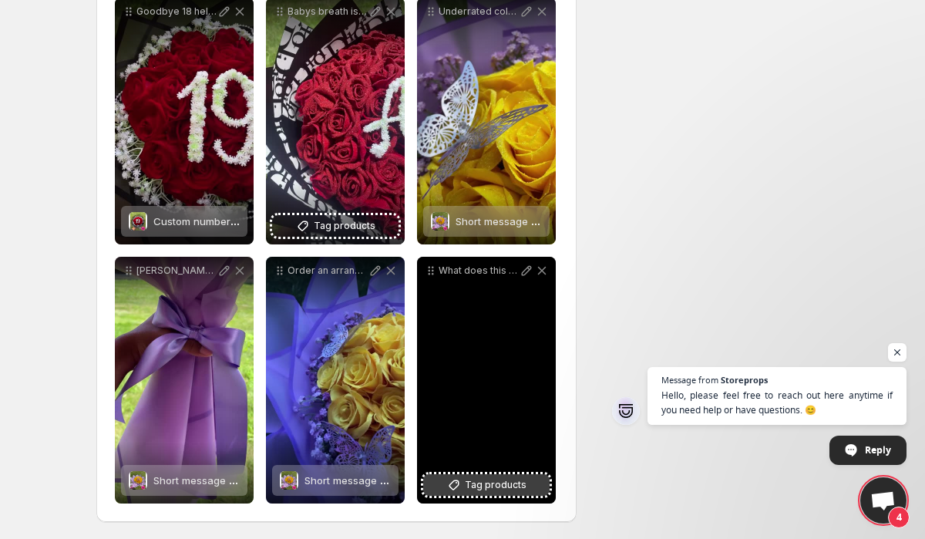
click at [488, 486] on span "Tag products" at bounding box center [496, 484] width 62 height 15
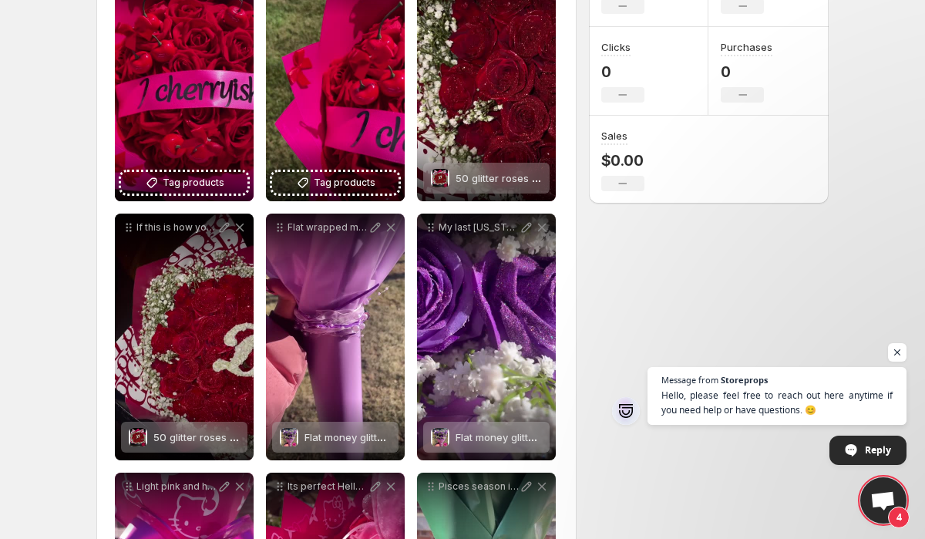
scroll to position [118, 0]
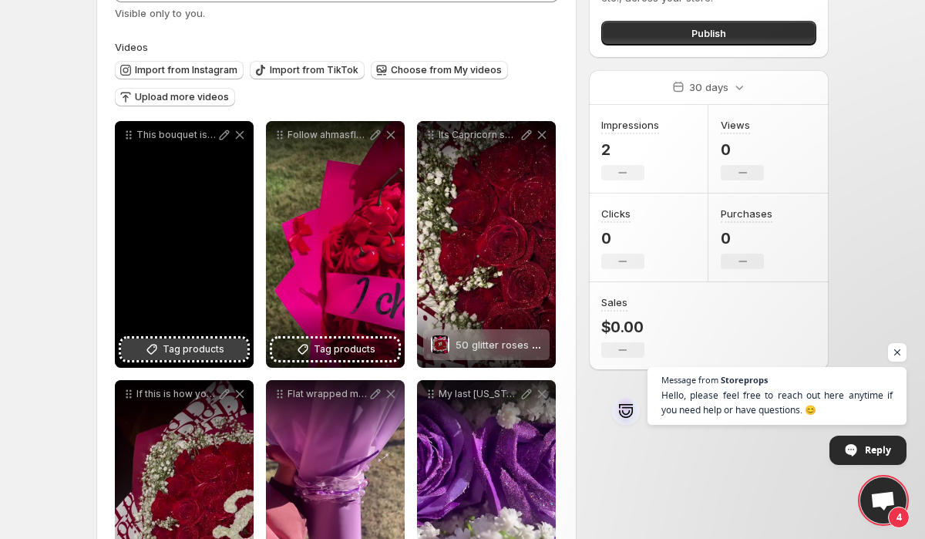
click at [201, 346] on span "Tag products" at bounding box center [194, 348] width 62 height 15
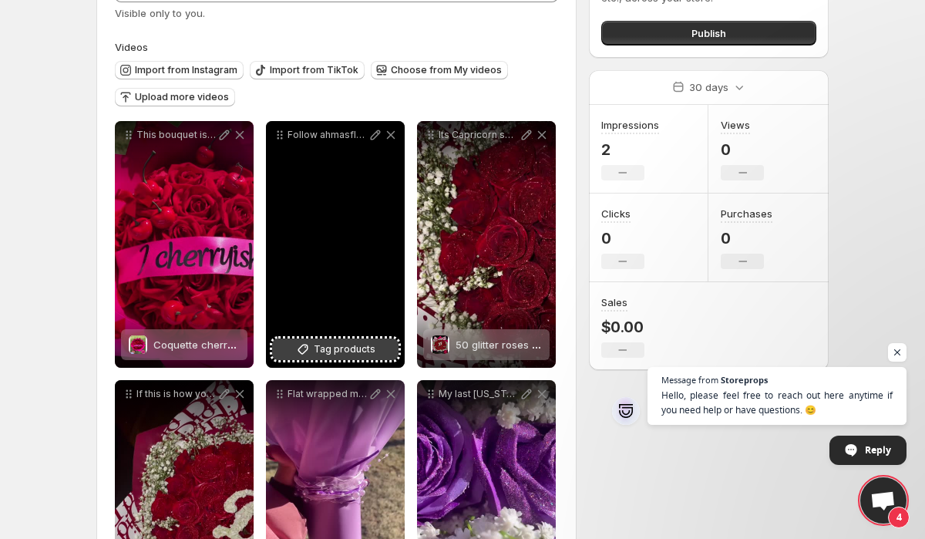
click at [334, 348] on span "Tag products" at bounding box center [345, 348] width 62 height 15
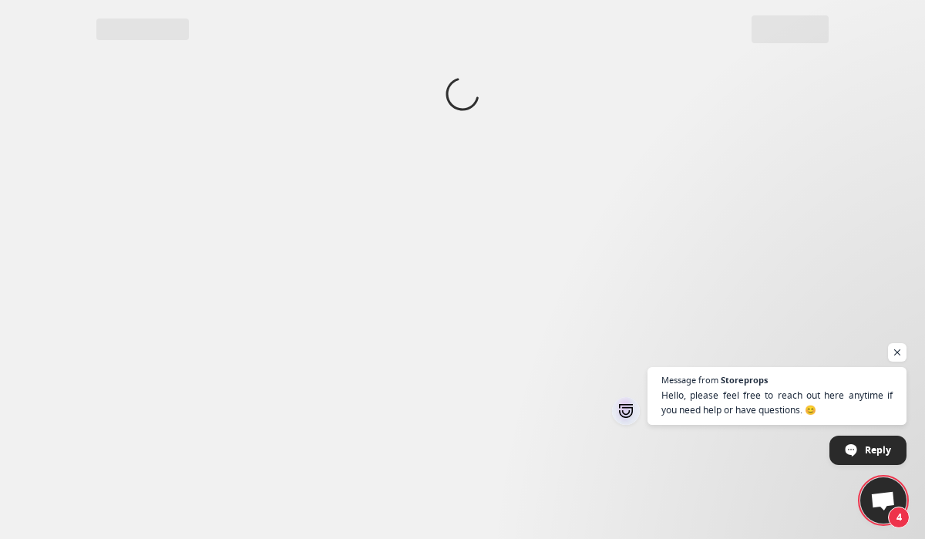
scroll to position [0, 0]
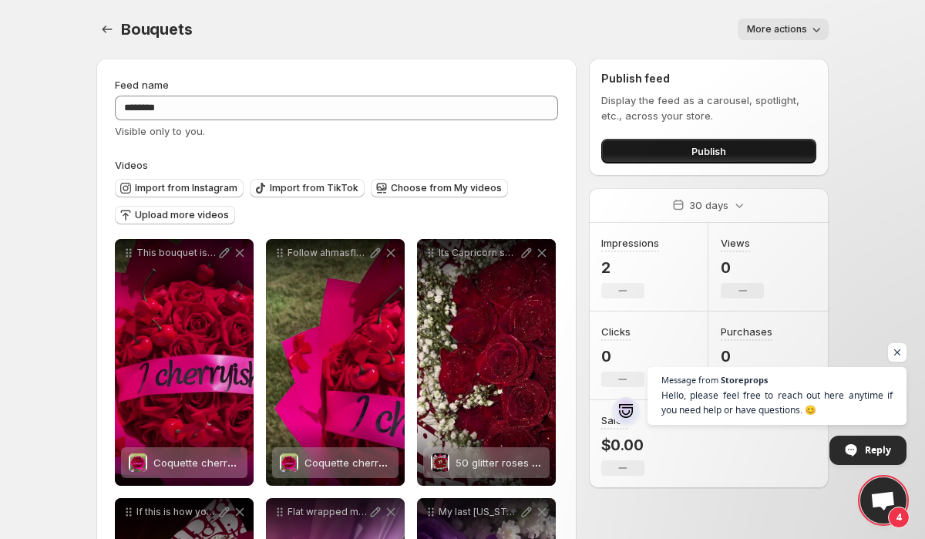
click at [623, 146] on button "Publish" at bounding box center [708, 151] width 215 height 25
